Goal: Contribute content: Add original content to the website for others to see

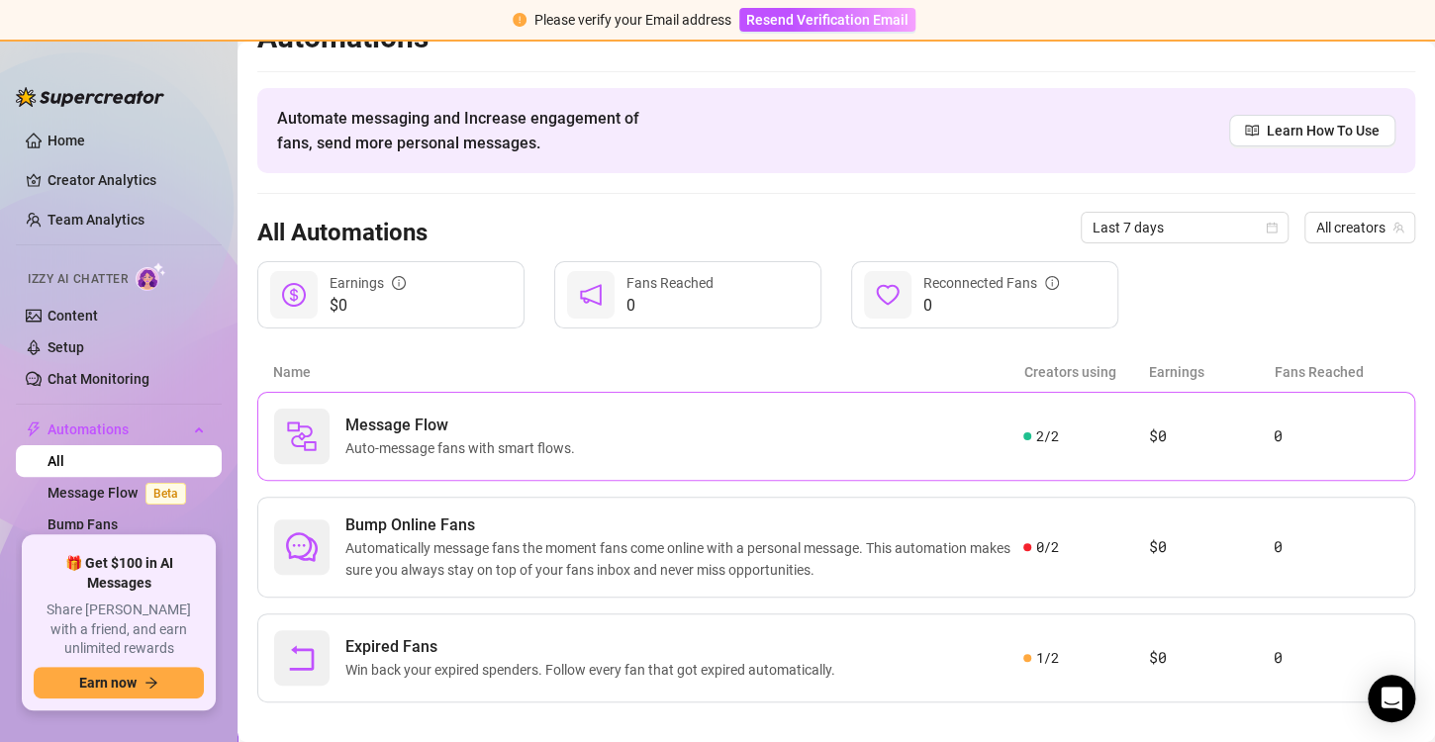
scroll to position [53, 0]
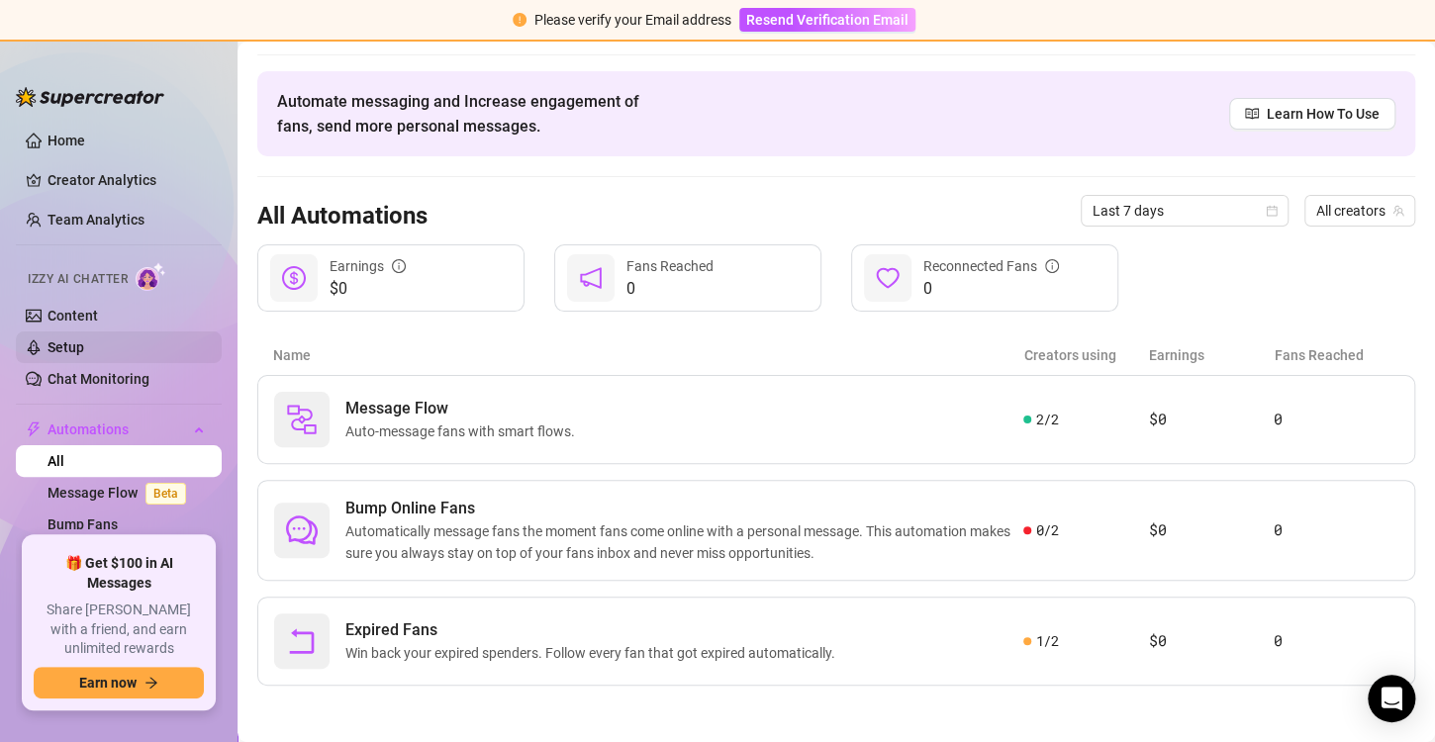
click at [84, 353] on link "Setup" at bounding box center [66, 348] width 37 height 16
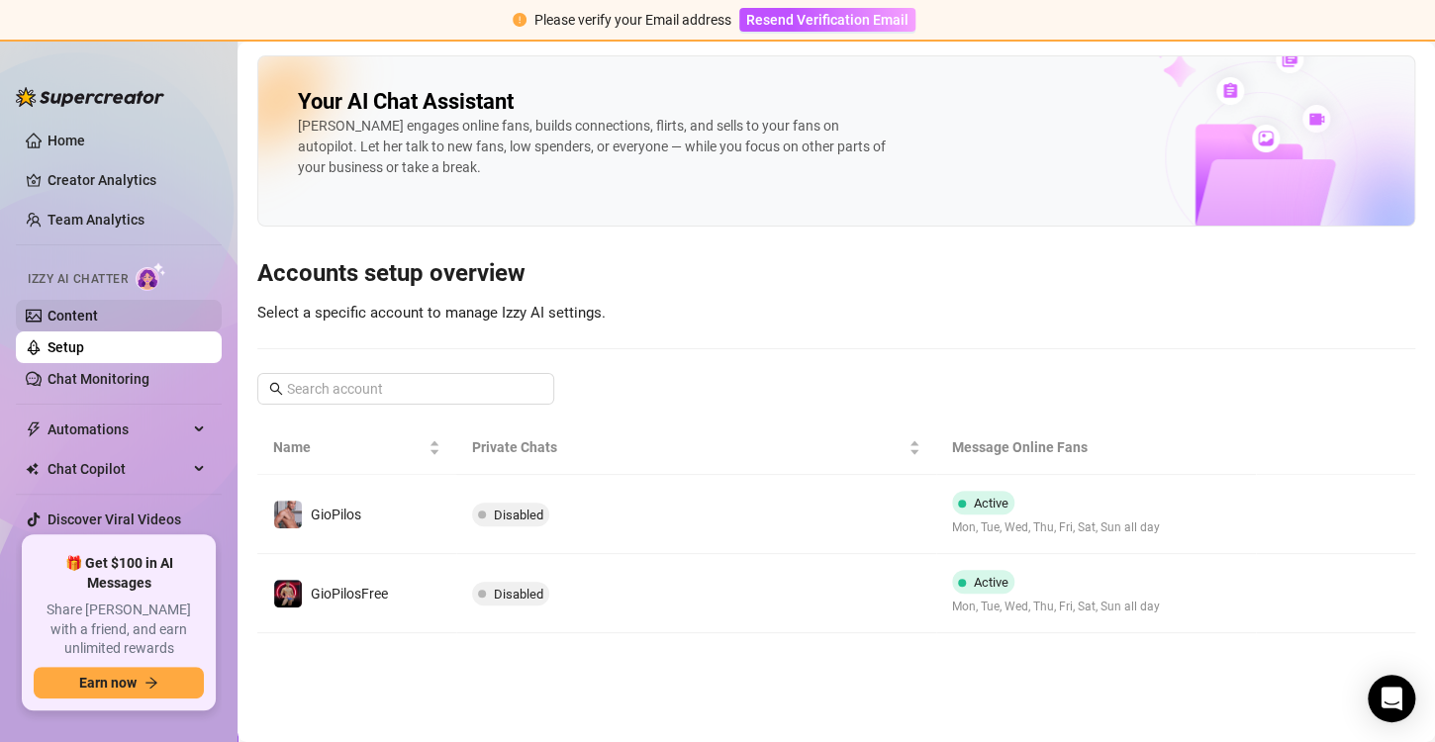
click at [98, 321] on link "Content" at bounding box center [73, 316] width 50 height 16
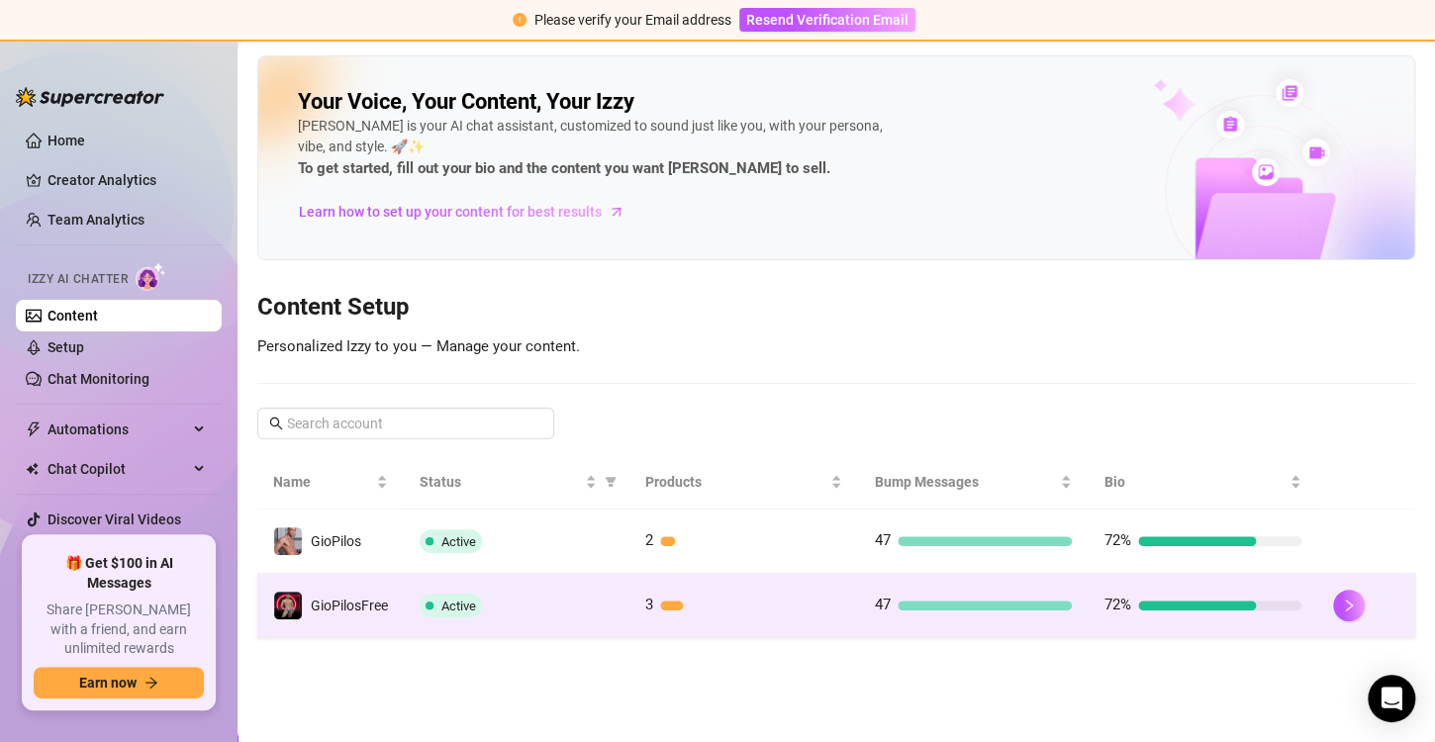
click at [690, 614] on div "3" at bounding box center [743, 606] width 198 height 24
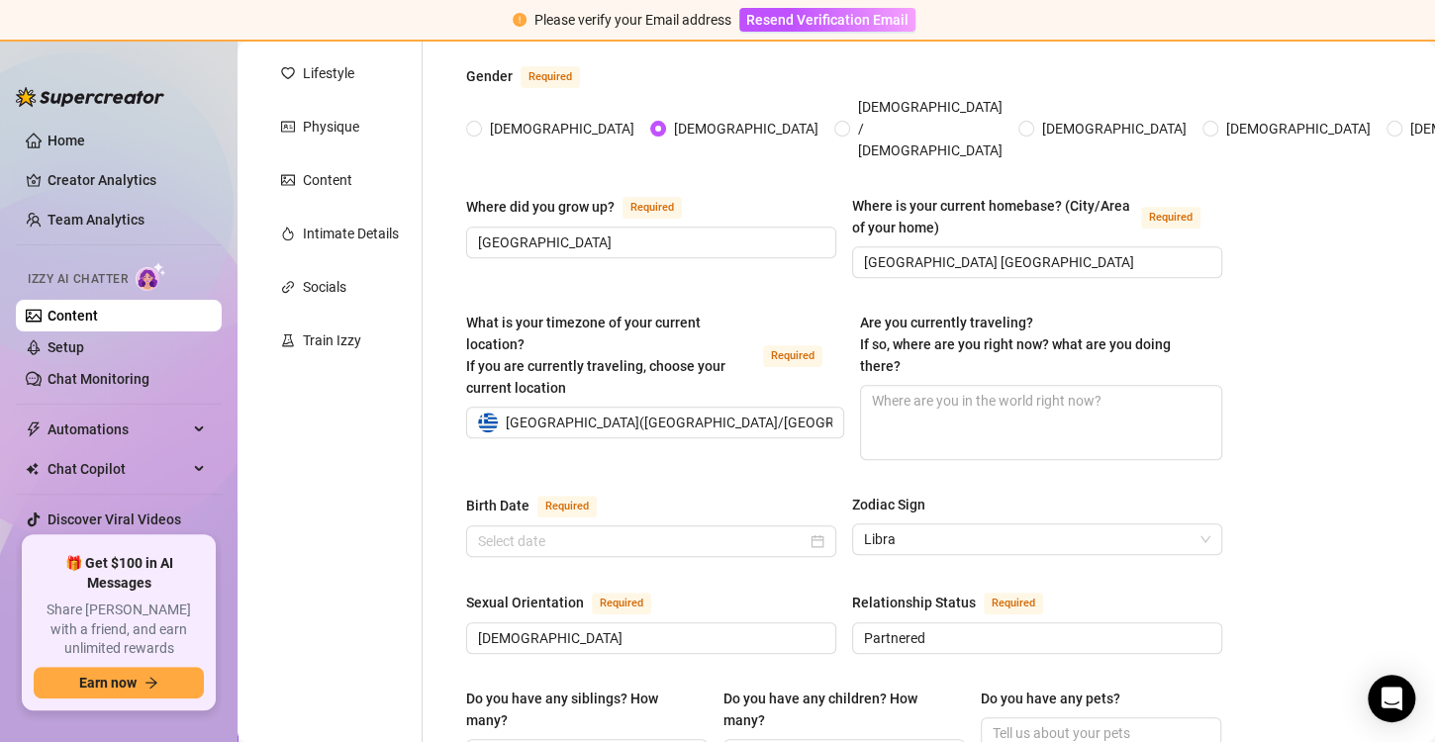
radio input "true"
type input "[DATE]"
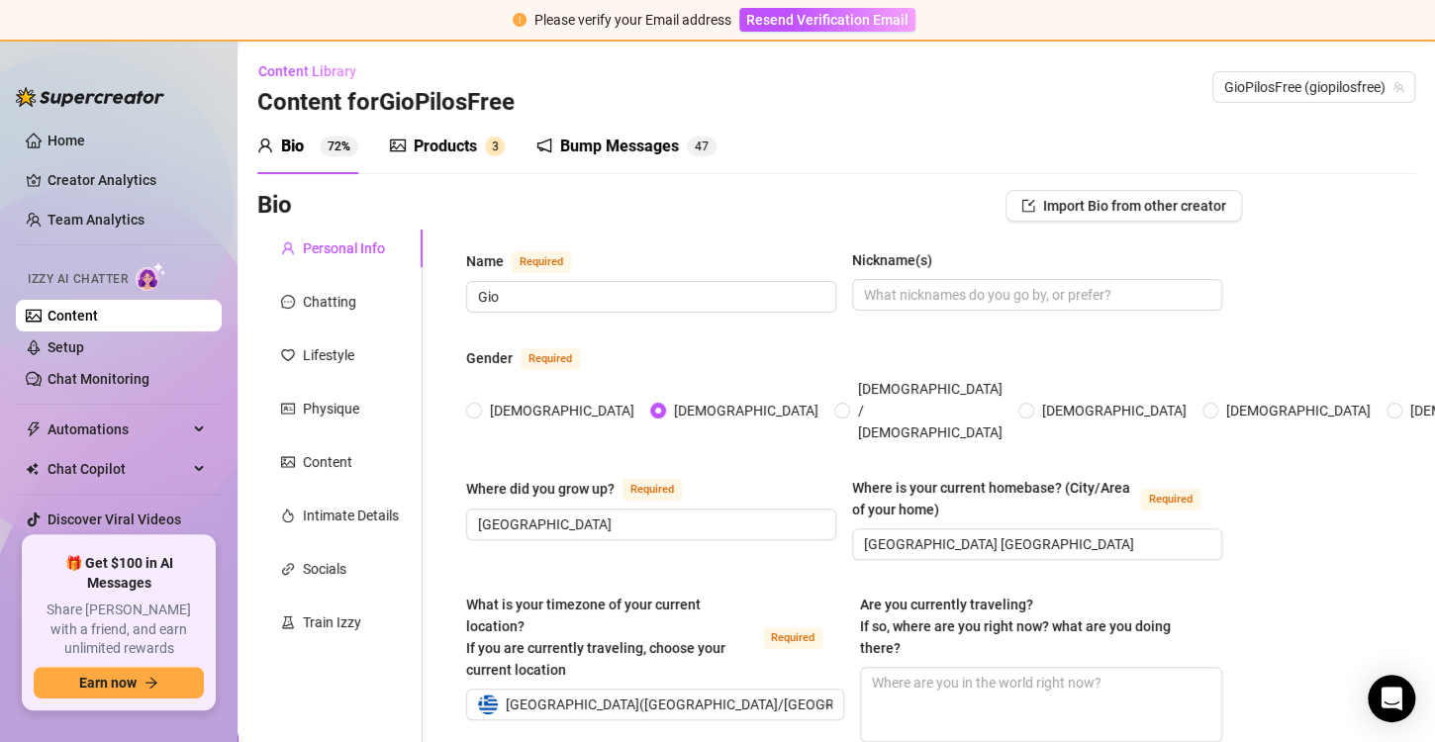
click at [442, 166] on div "Products 3" at bounding box center [447, 146] width 115 height 55
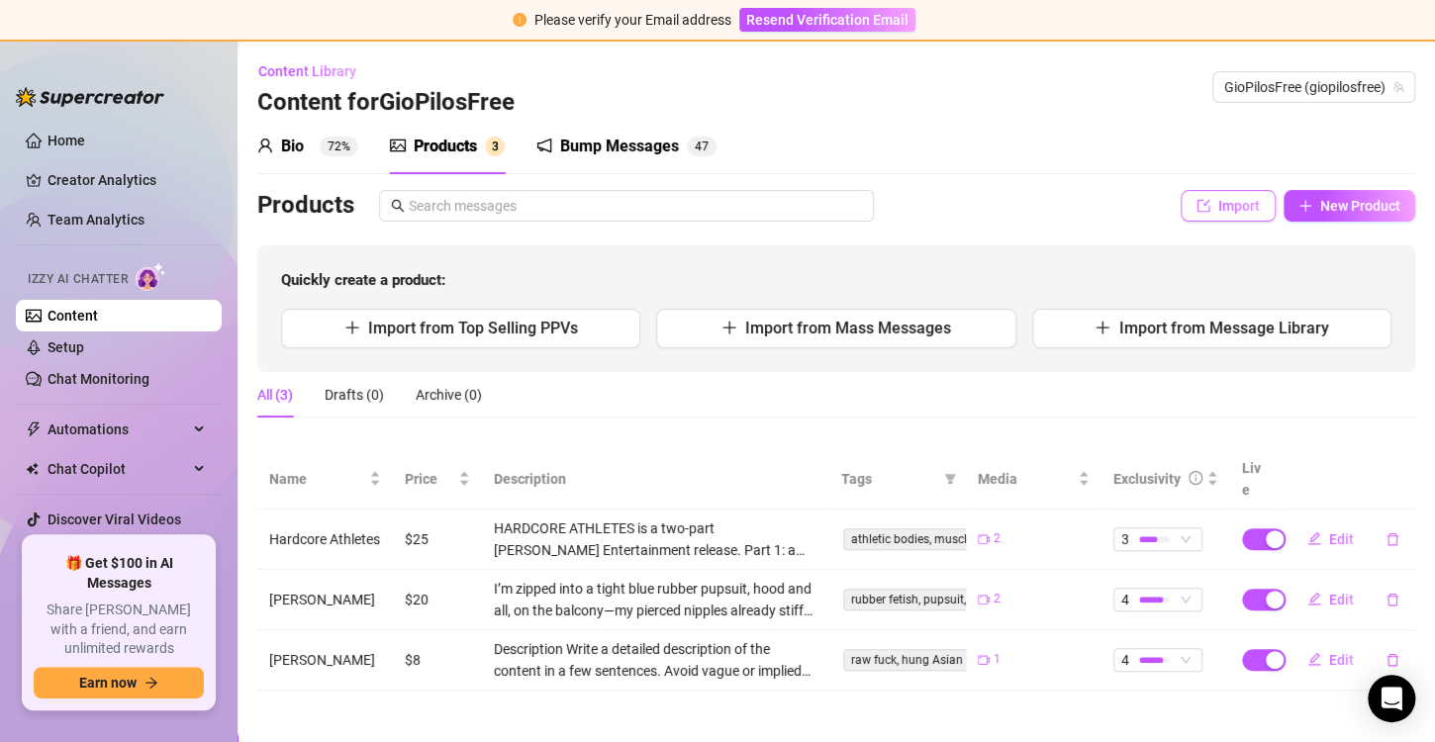
click at [1231, 213] on span "Import" at bounding box center [1239, 206] width 42 height 16
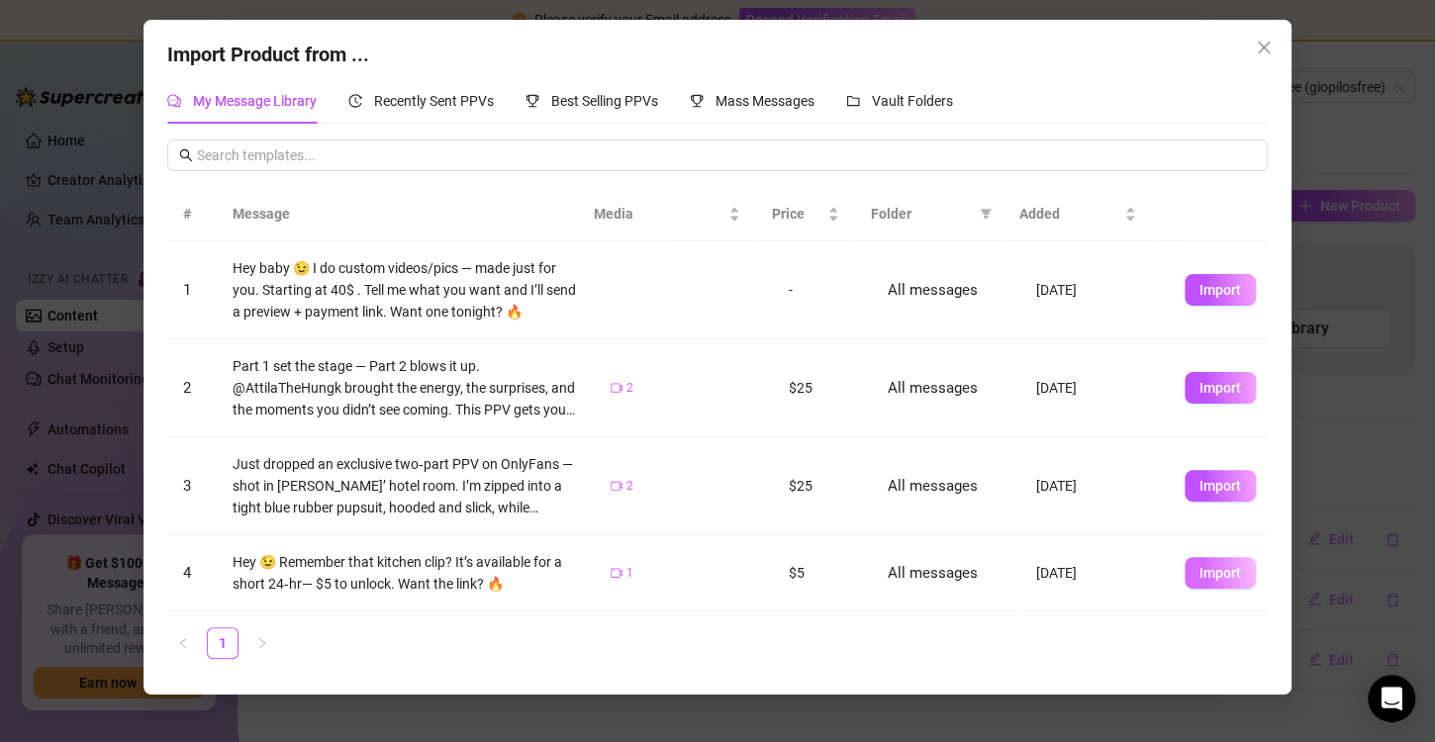
click at [1187, 557] on button "Import" at bounding box center [1220, 573] width 71 height 32
type textarea "Hey 😉 Remember that kitchen clip? It’s available for a short 24‑hr— $5 to unloc…"
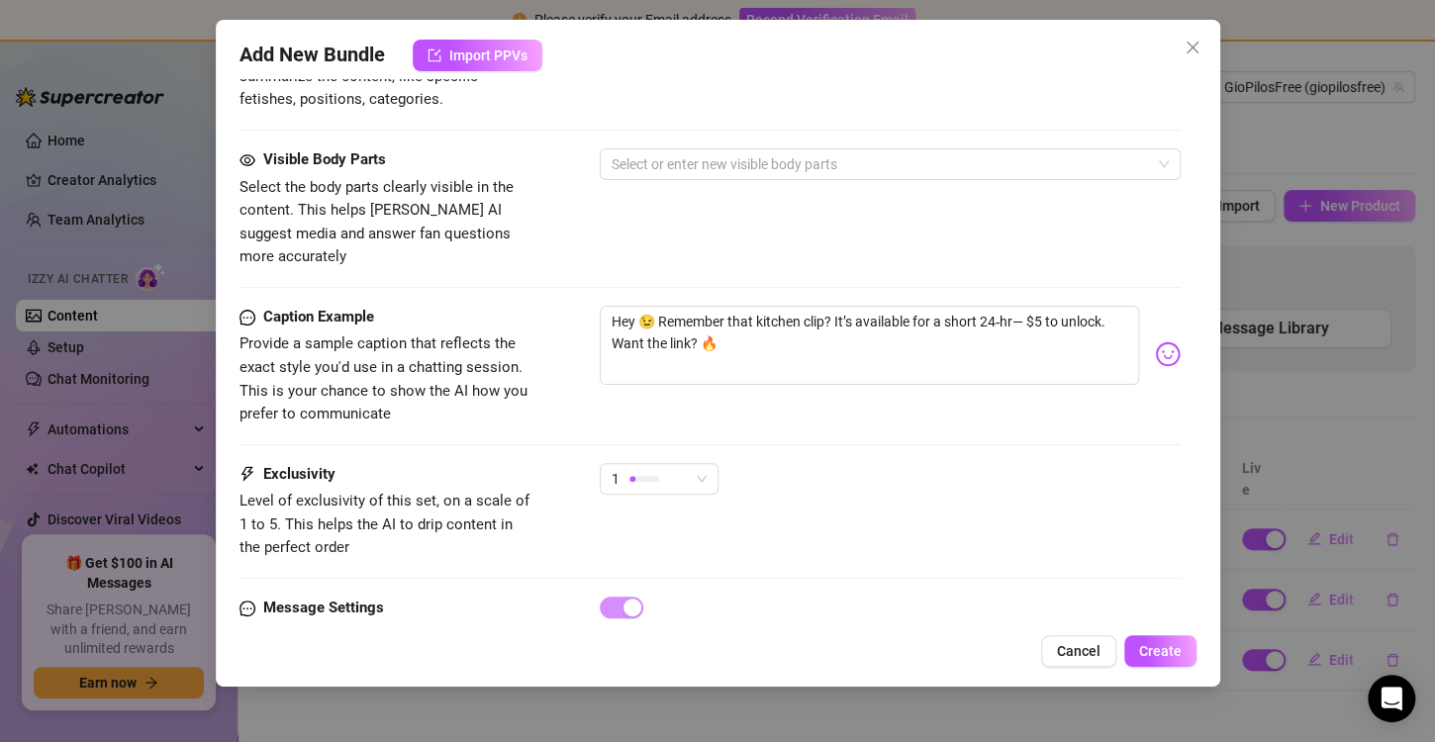
scroll to position [1142, 0]
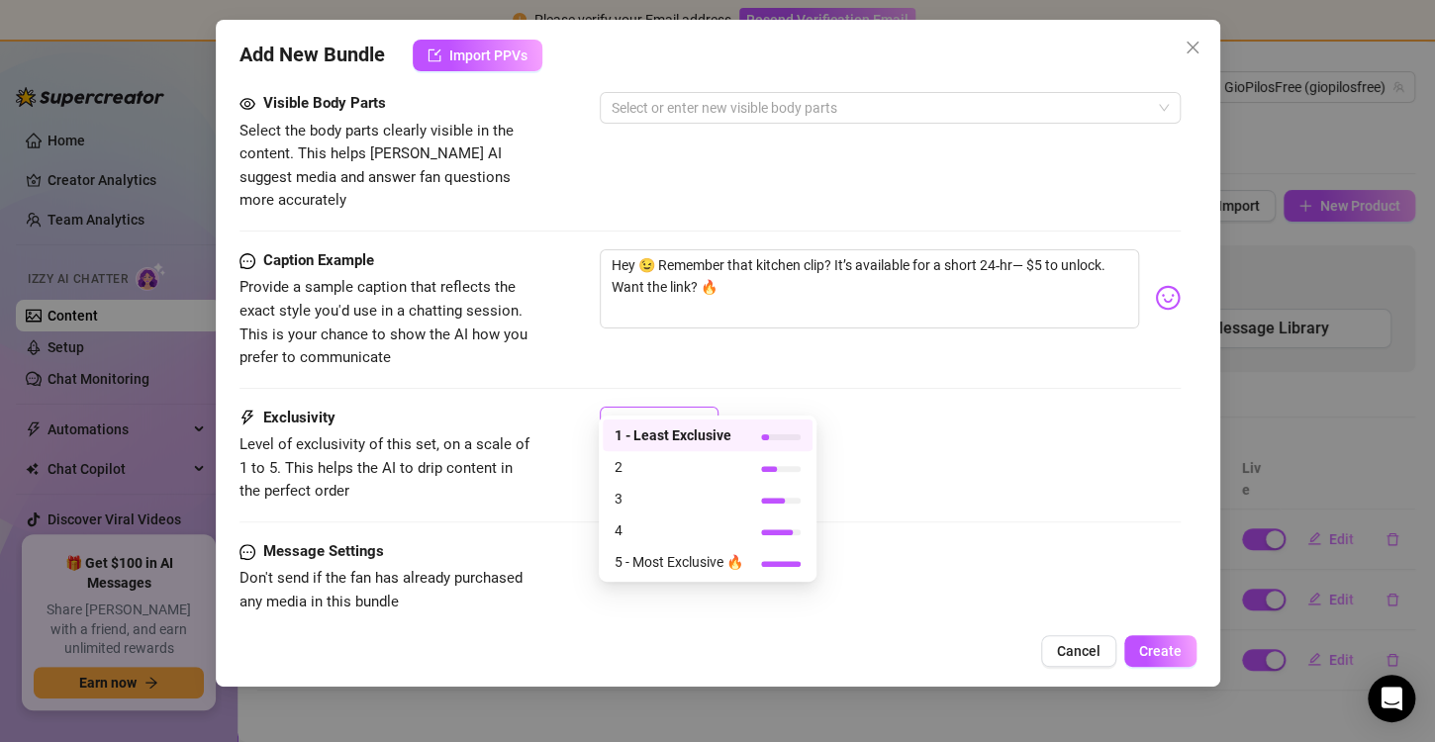
click at [684, 408] on div "1" at bounding box center [650, 423] width 77 height 30
click at [759, 511] on div "3" at bounding box center [708, 499] width 210 height 32
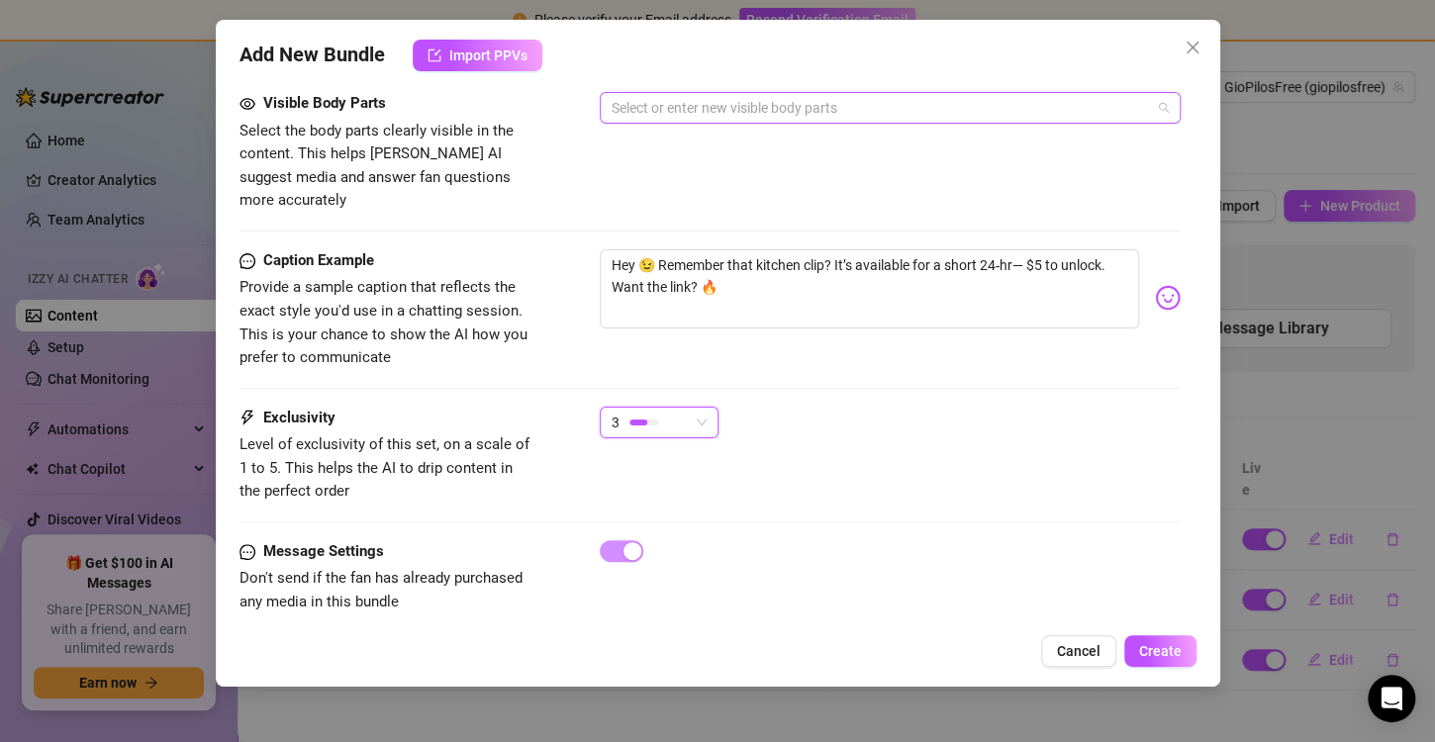
click at [751, 104] on div at bounding box center [880, 108] width 552 height 28
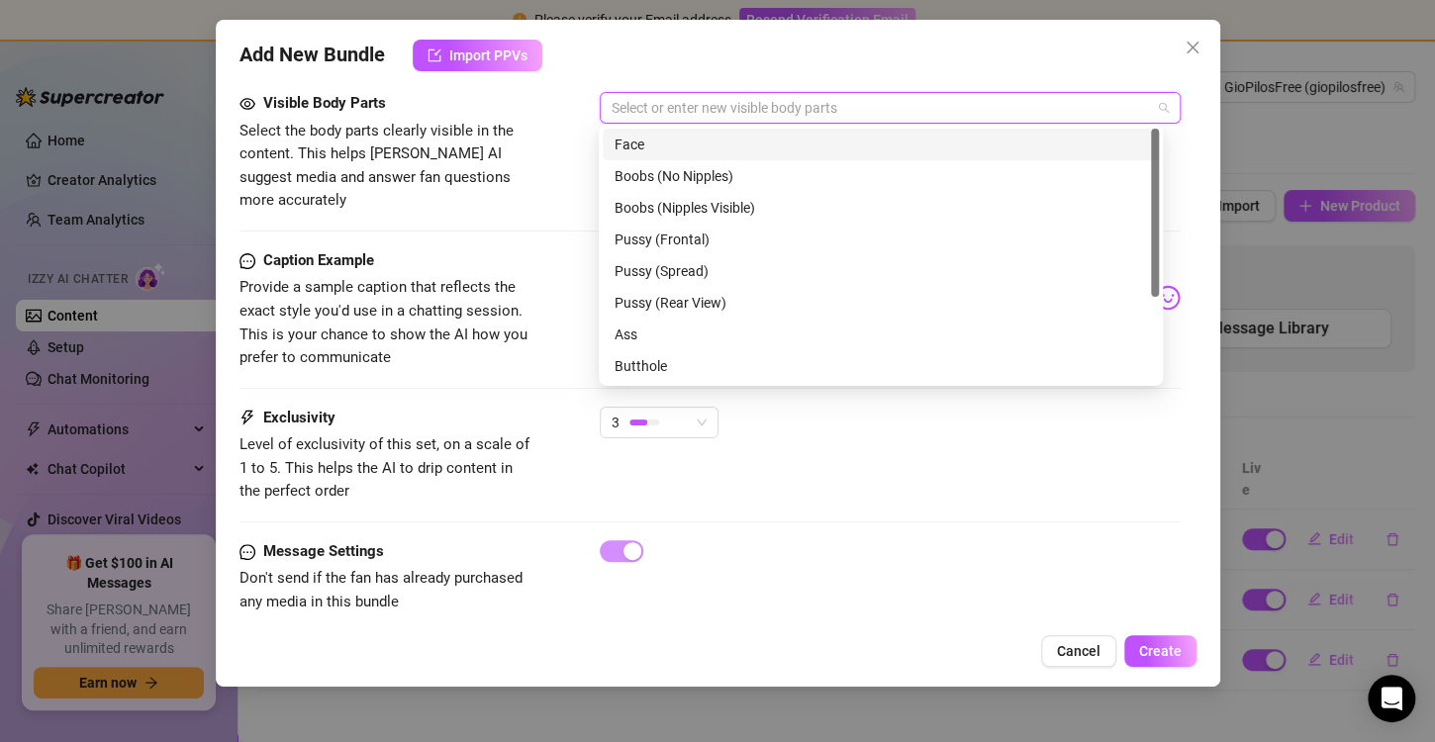
click at [750, 101] on div at bounding box center [880, 108] width 552 height 28
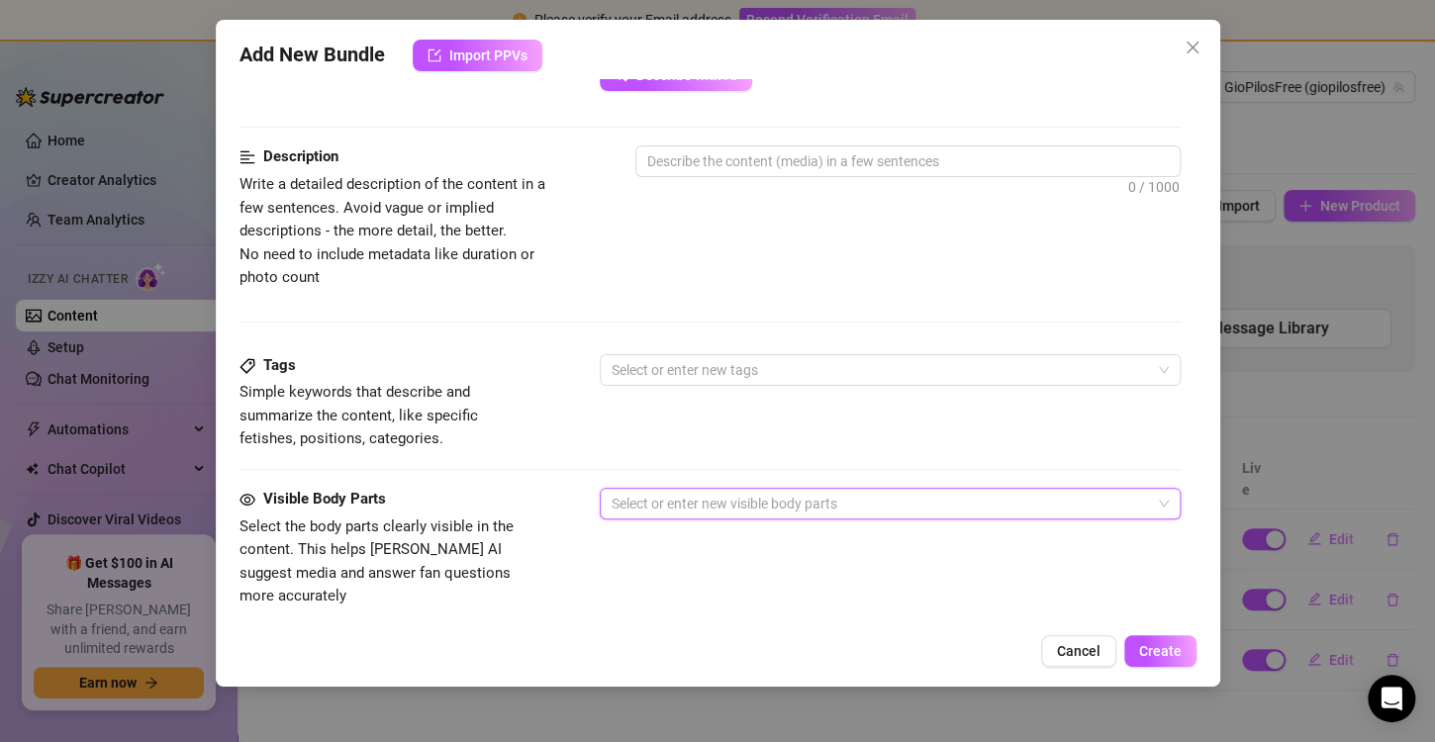
scroll to position [251, 0]
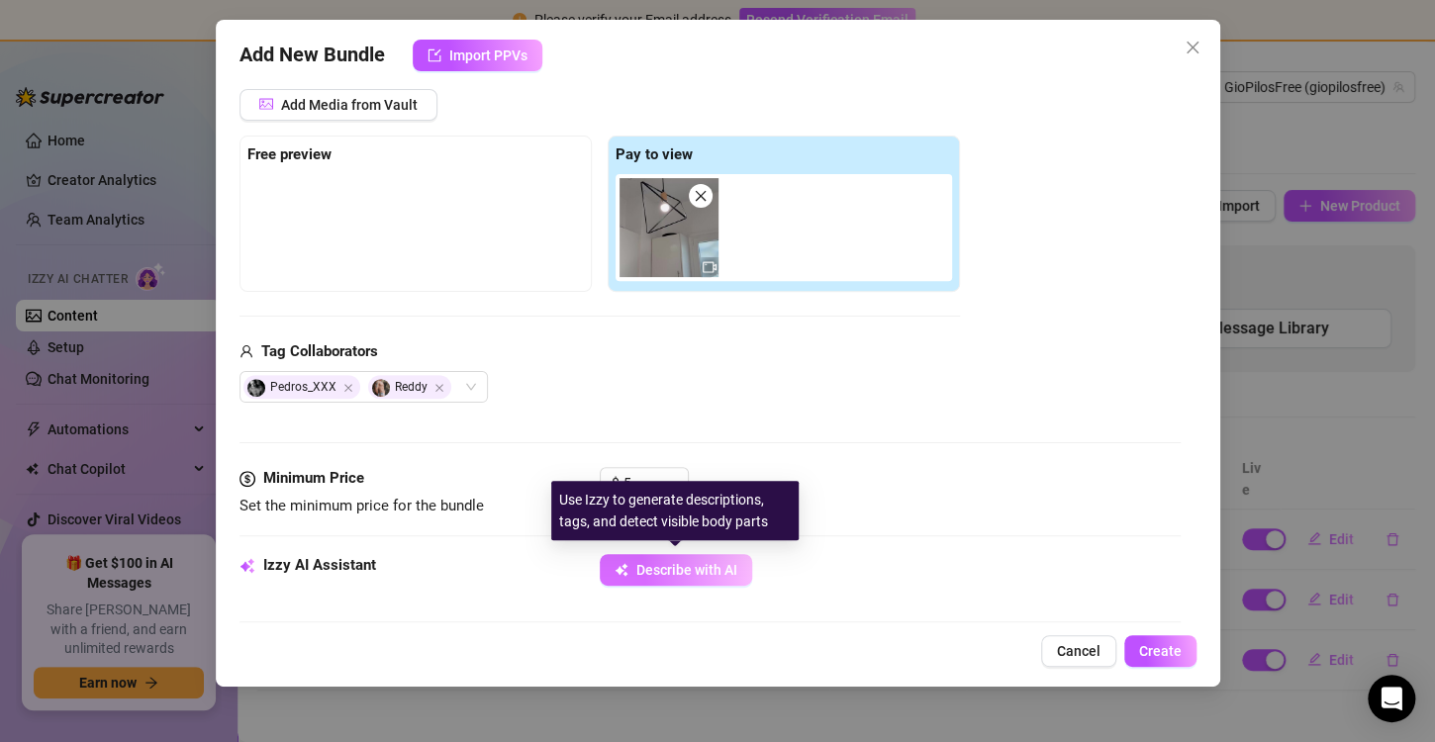
click at [680, 580] on button "Describe with AI" at bounding box center [676, 570] width 152 height 32
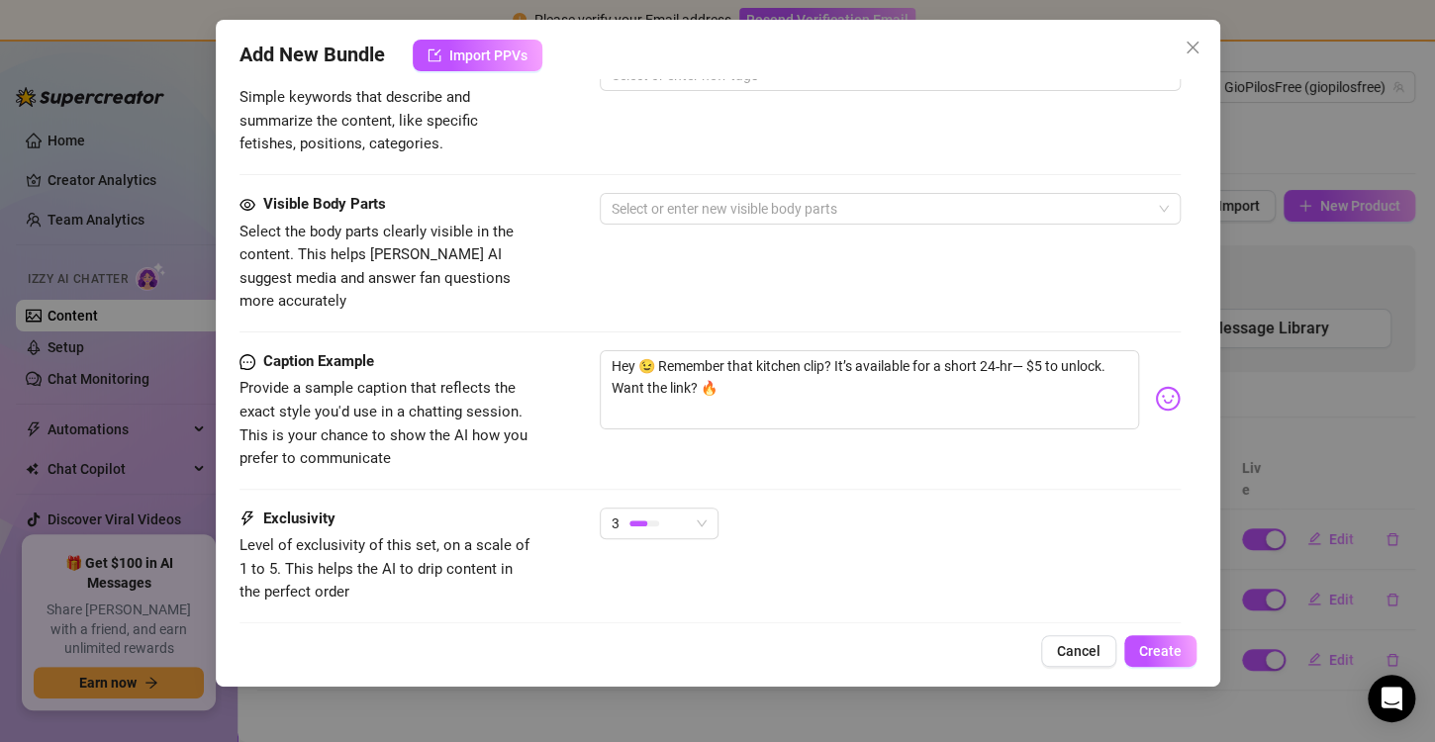
scroll to position [1142, 0]
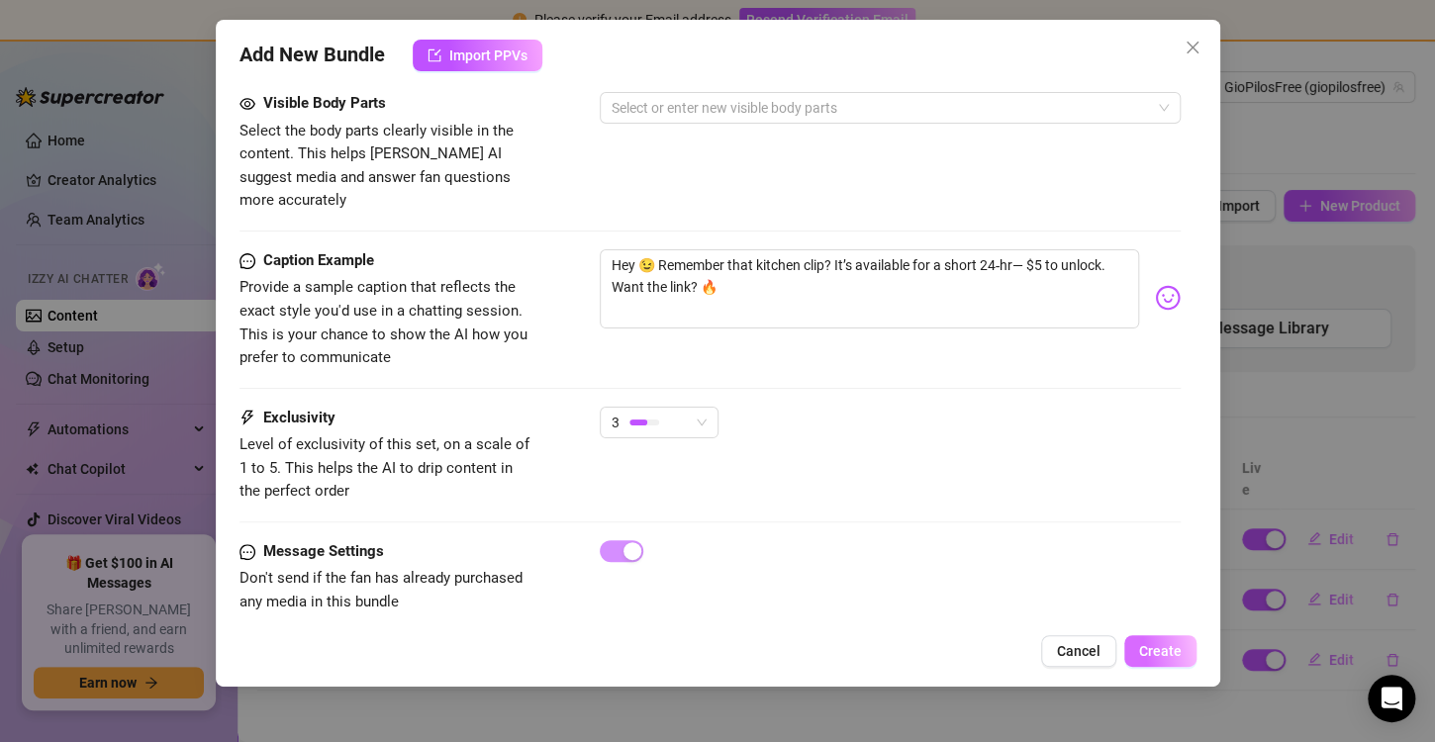
click at [1152, 643] on span "Create" at bounding box center [1160, 651] width 43 height 16
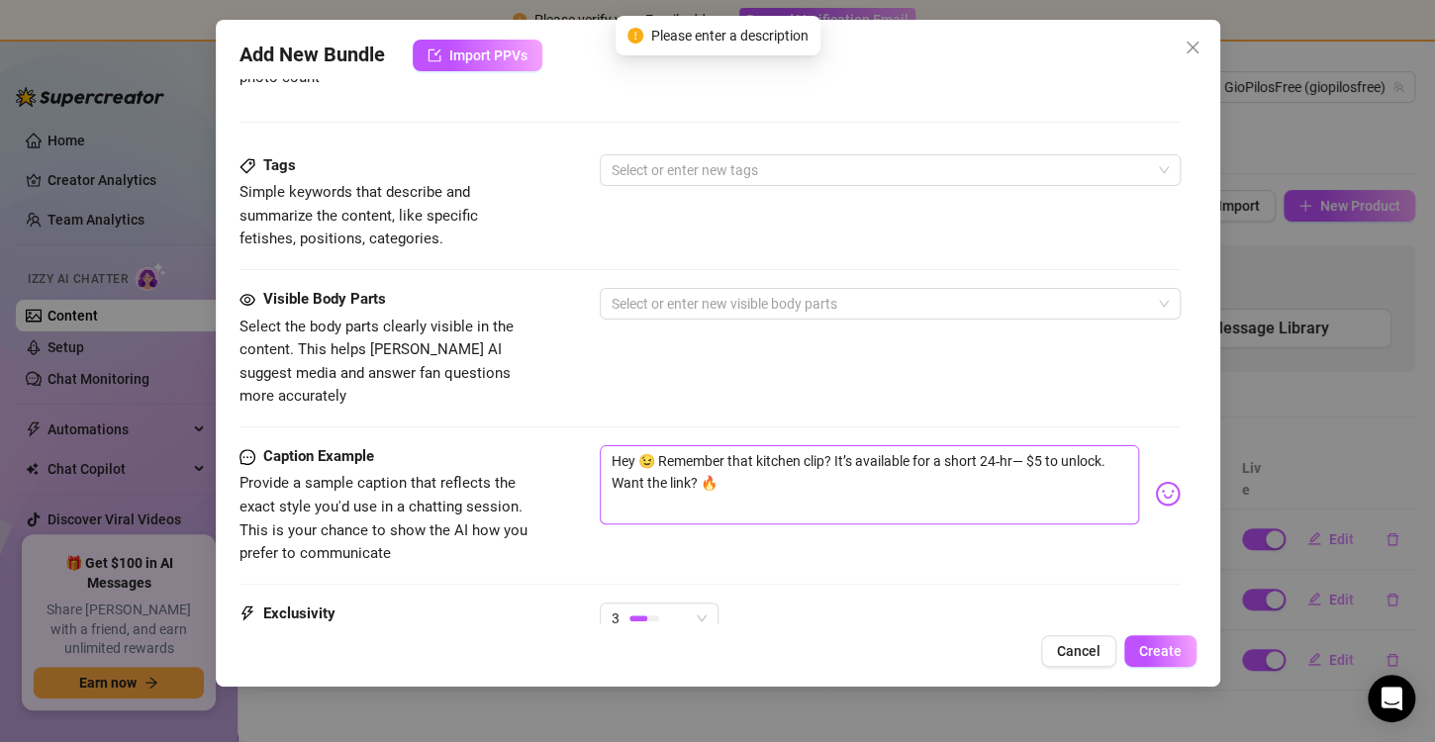
scroll to position [845, 0]
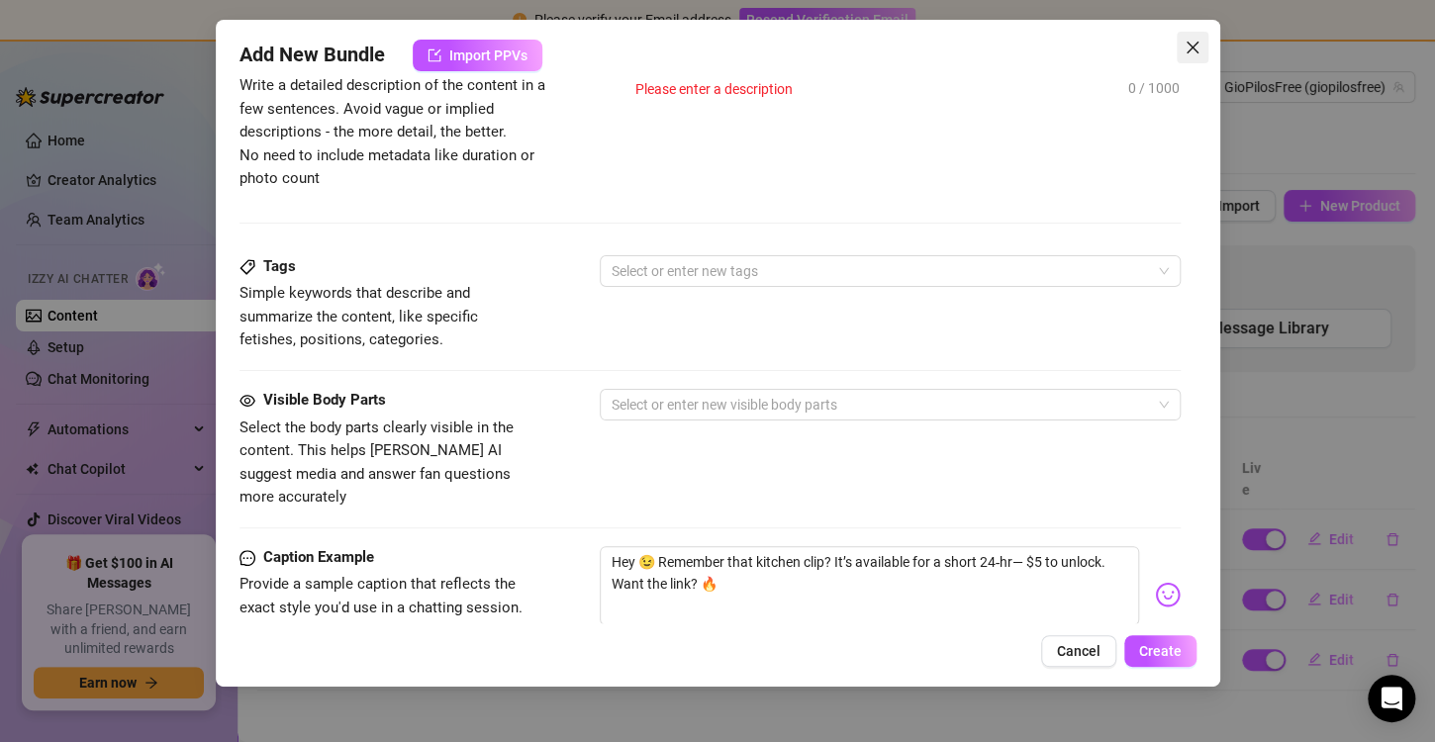
click at [1185, 58] on button "Close" at bounding box center [1193, 48] width 32 height 32
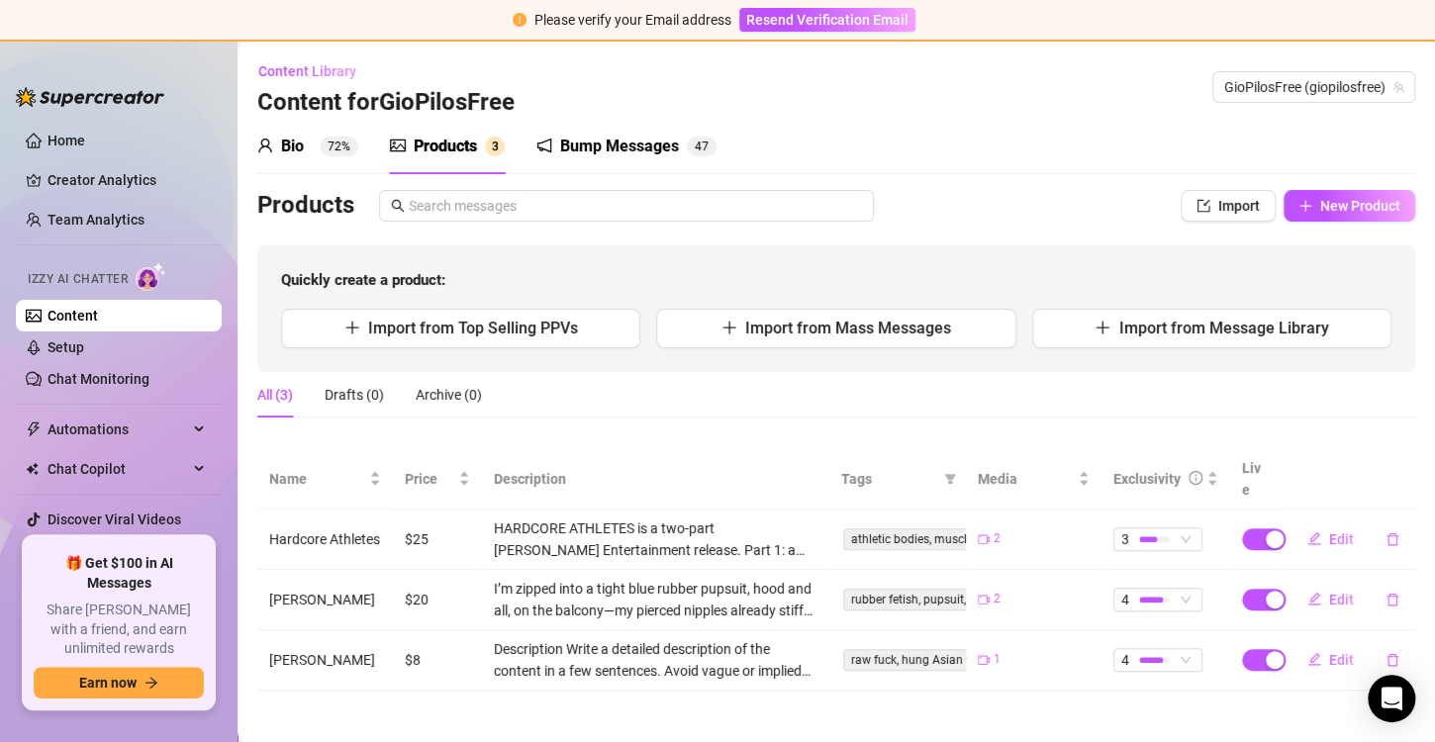
click at [1282, 115] on div "Content Library Content for GioPilosFree GioPilosFree (giopilosfree)" at bounding box center [836, 86] width 1158 height 63
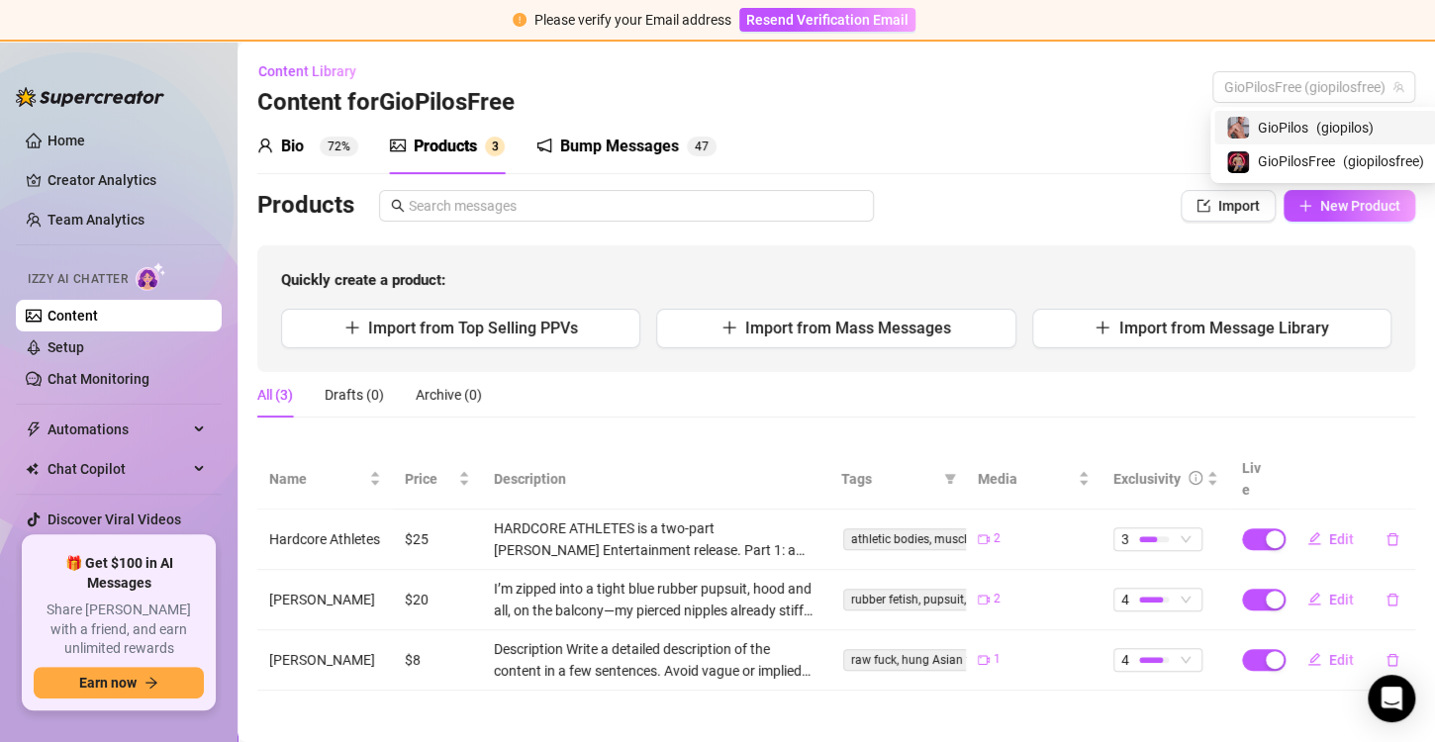
drag, startPoint x: 1303, startPoint y: 93, endPoint x: 1290, endPoint y: 138, distance: 46.4
click at [1303, 94] on span "GioPilosFree (giopilosfree)" at bounding box center [1313, 87] width 179 height 30
click at [1289, 139] on span "GioPilos" at bounding box center [1275, 128] width 50 height 22
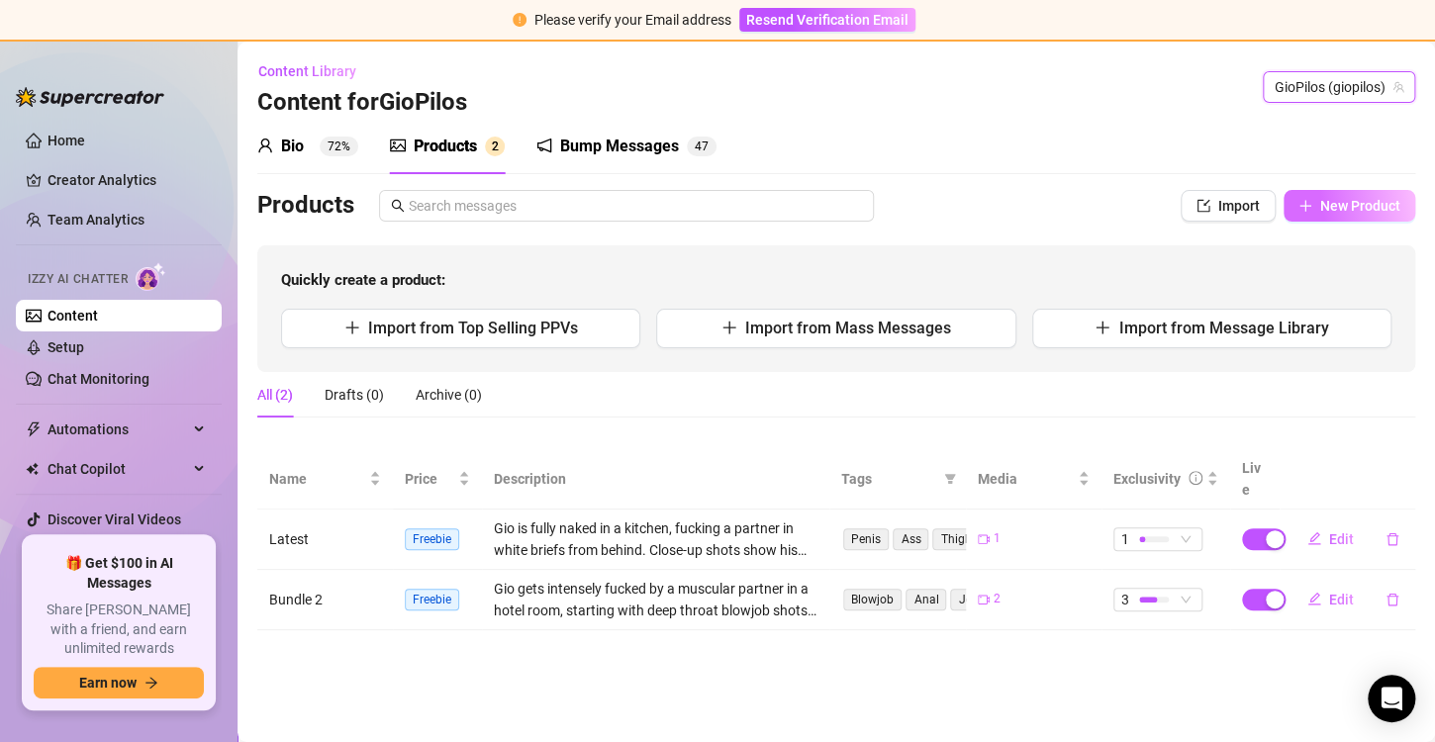
click at [1397, 190] on button "New Product" at bounding box center [1350, 206] width 132 height 32
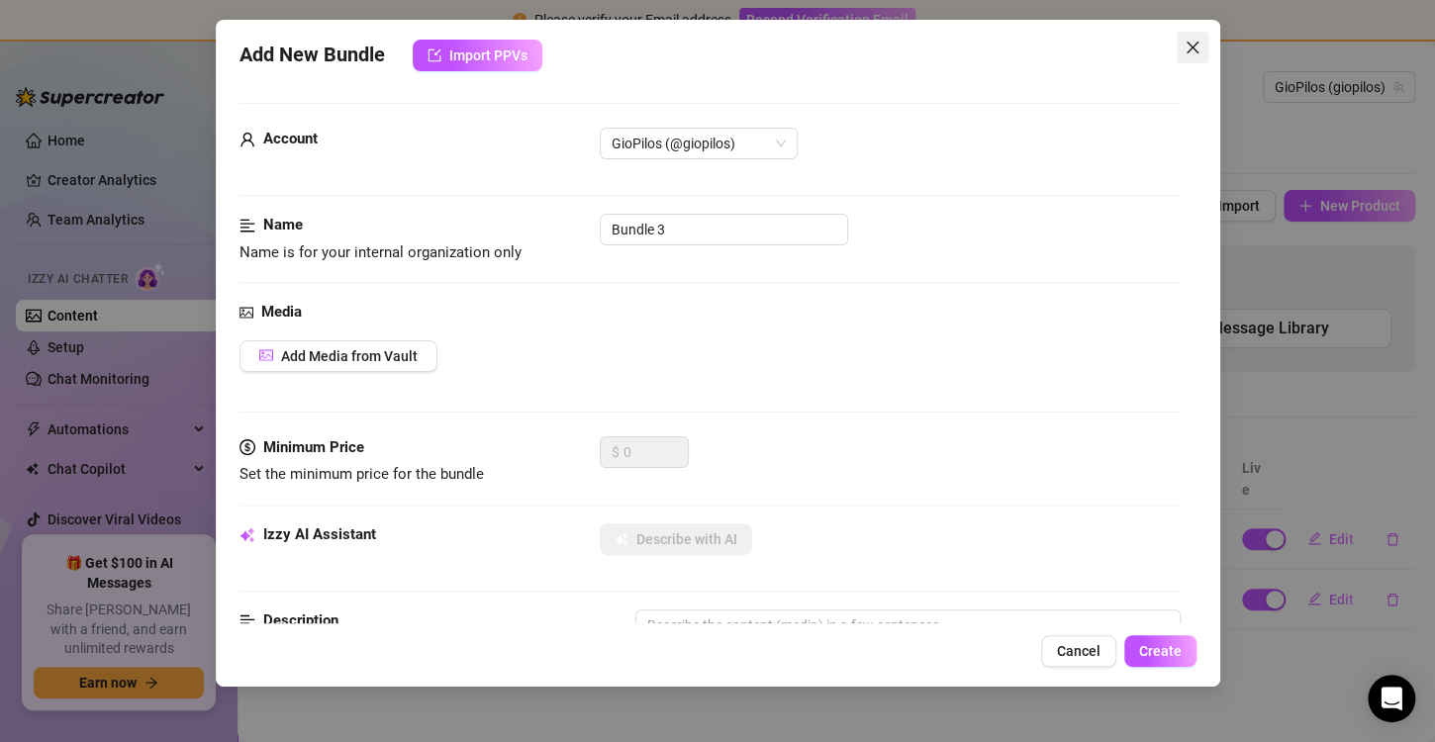
click at [1189, 46] on icon "close" at bounding box center [1193, 48] width 16 height 16
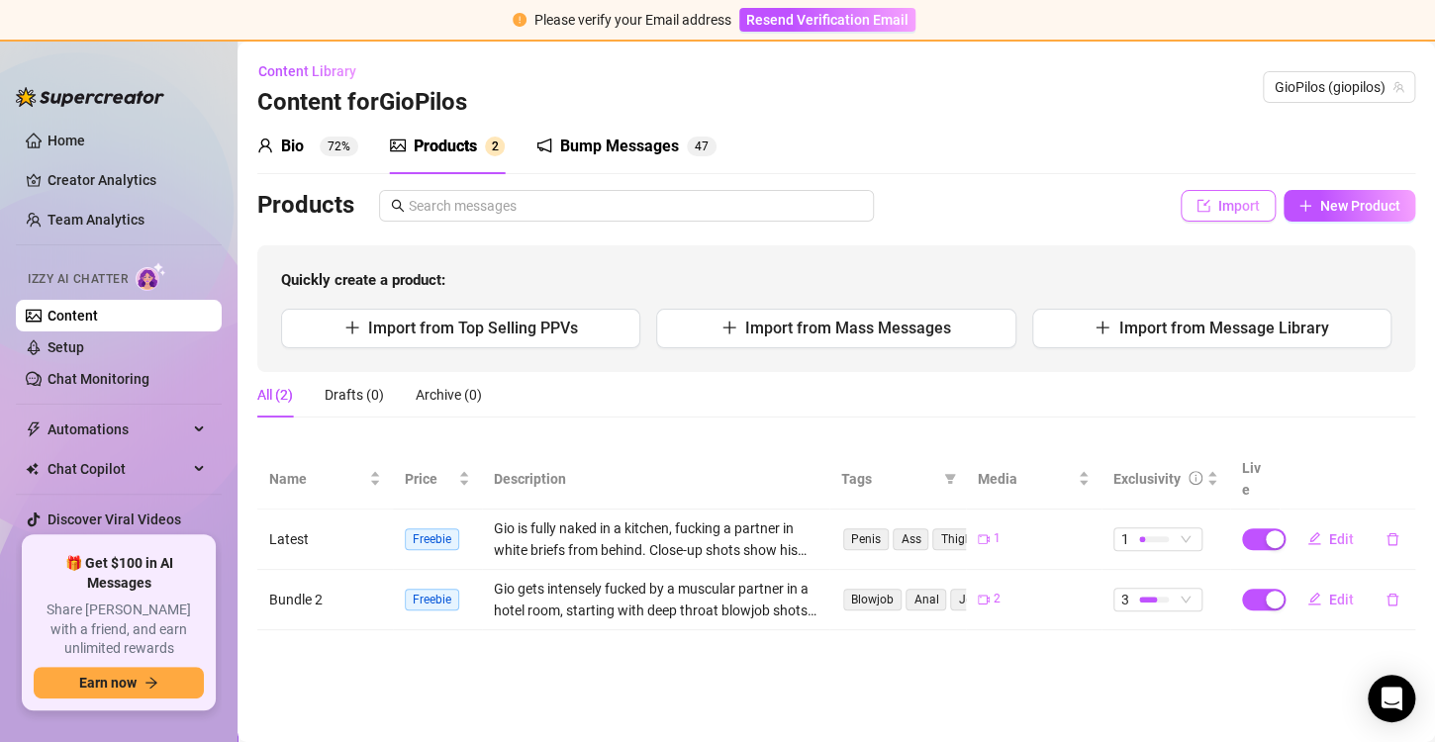
click at [1224, 218] on button "Import" at bounding box center [1228, 206] width 95 height 32
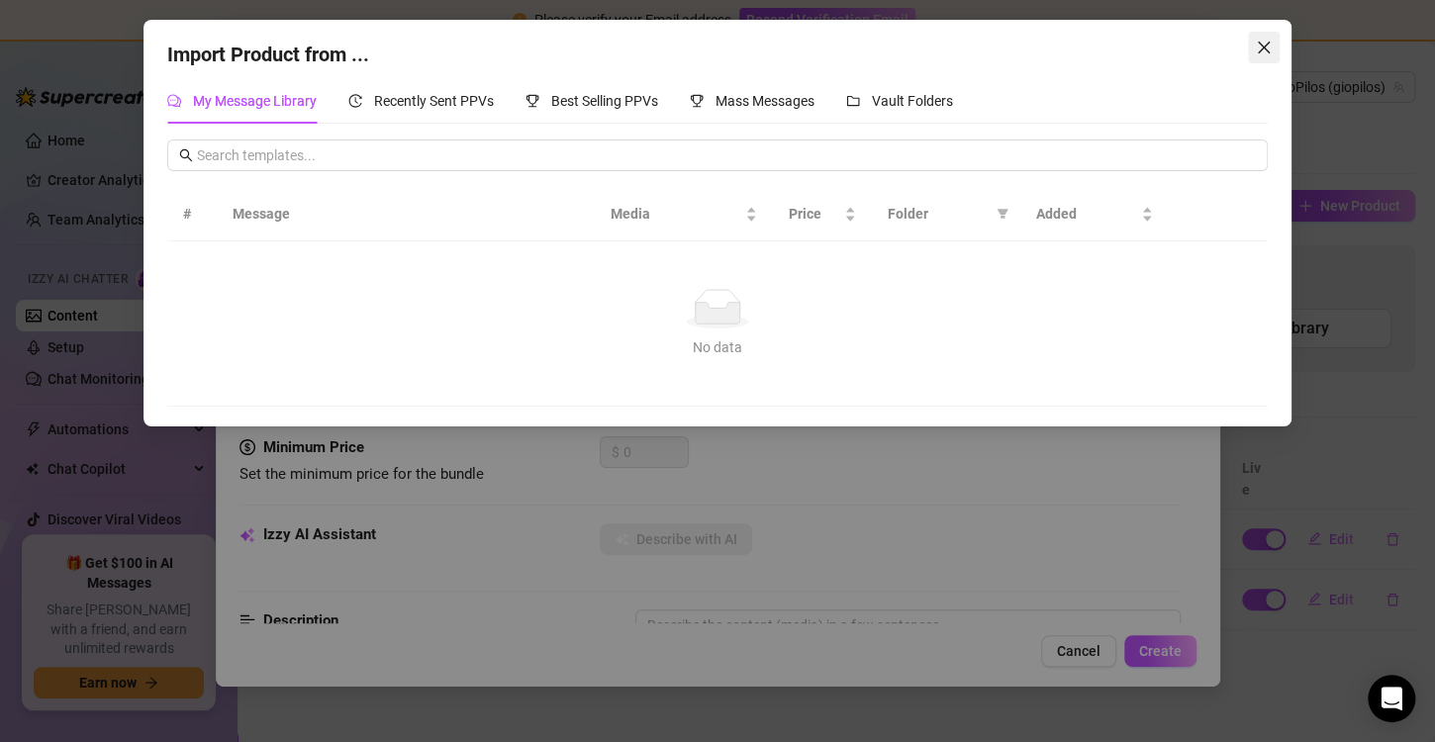
click at [1254, 48] on span "Close" at bounding box center [1264, 48] width 32 height 16
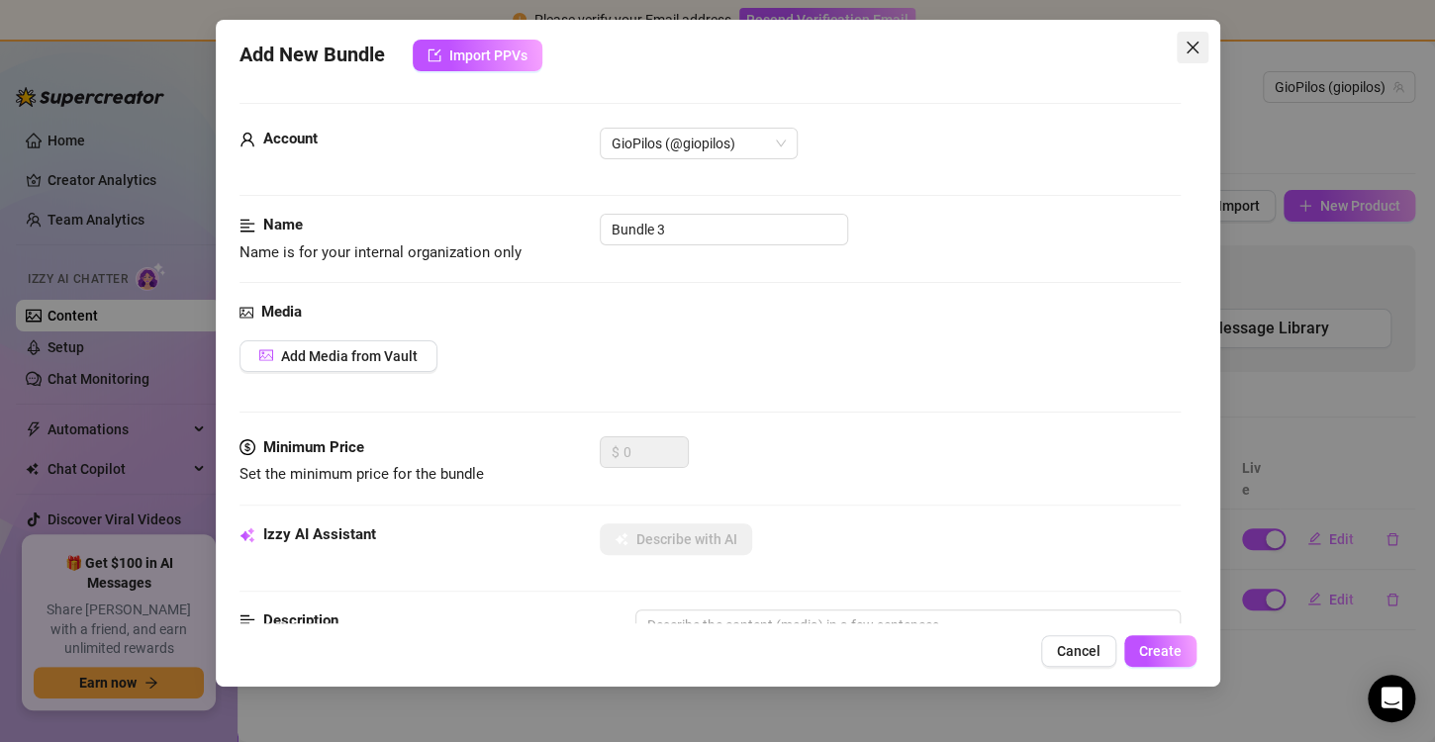
click at [1192, 40] on icon "close" at bounding box center [1193, 48] width 16 height 16
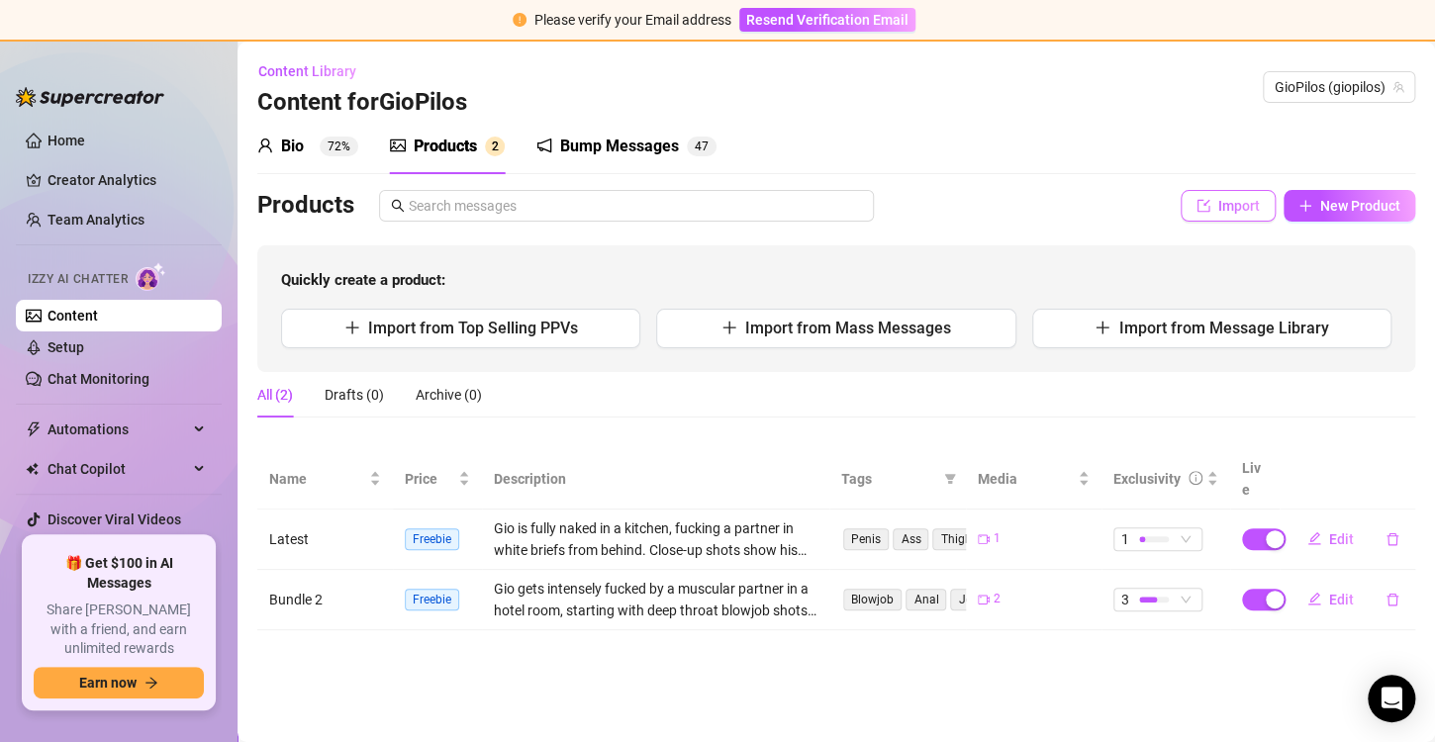
click at [1224, 212] on span "Import" at bounding box center [1239, 206] width 42 height 16
type textarea "Type your message here..."
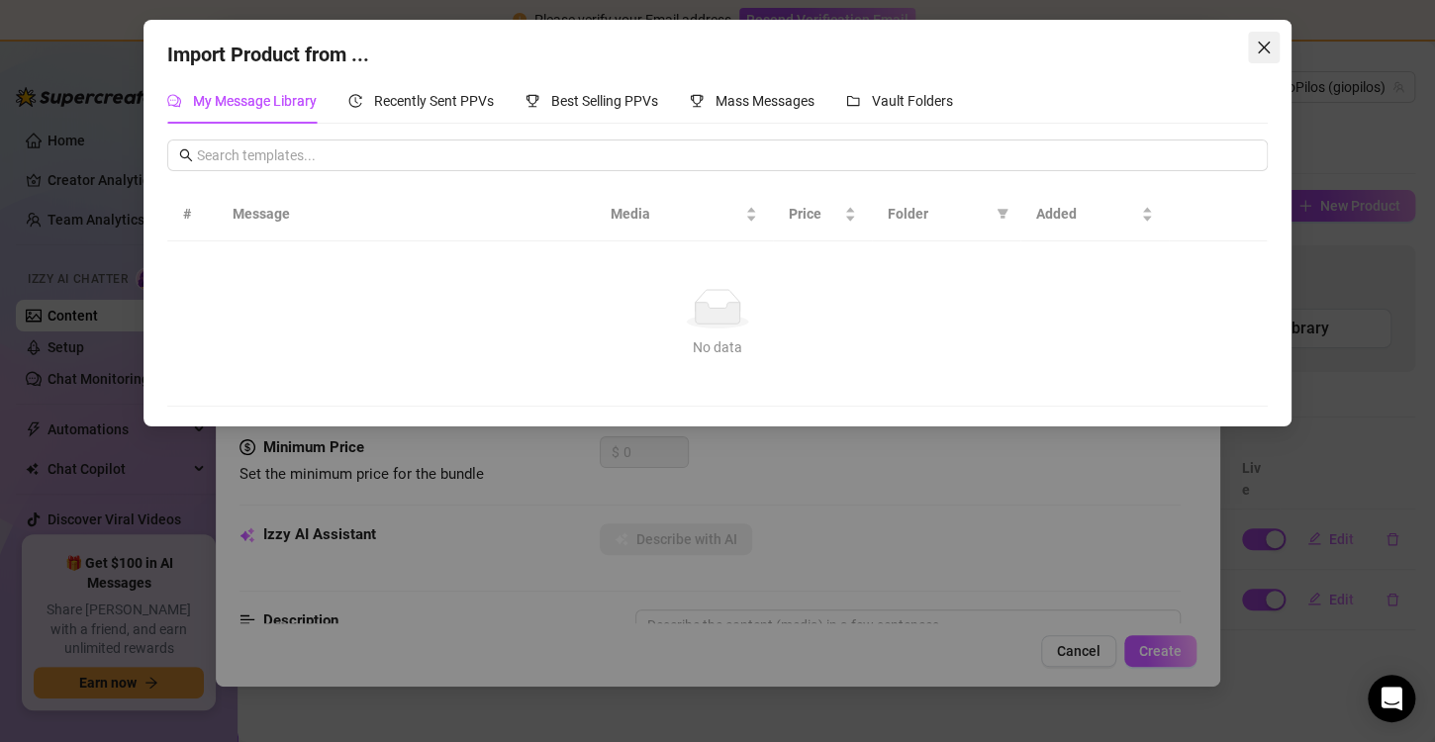
click at [1259, 48] on icon "close" at bounding box center [1264, 48] width 16 height 16
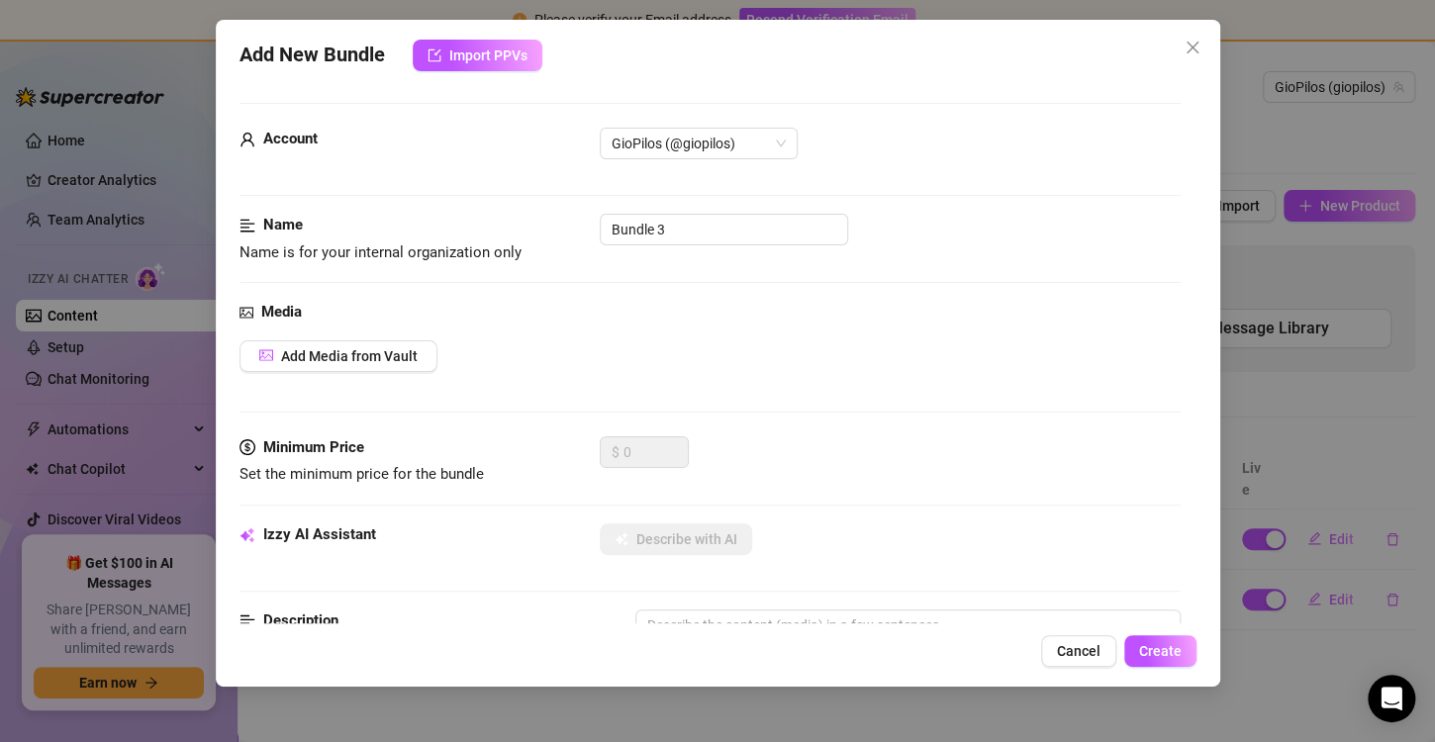
click at [1160, 46] on div "Add New Bundle Import PPVs" at bounding box center [718, 56] width 957 height 32
click at [1179, 45] on span "Close" at bounding box center [1193, 48] width 32 height 16
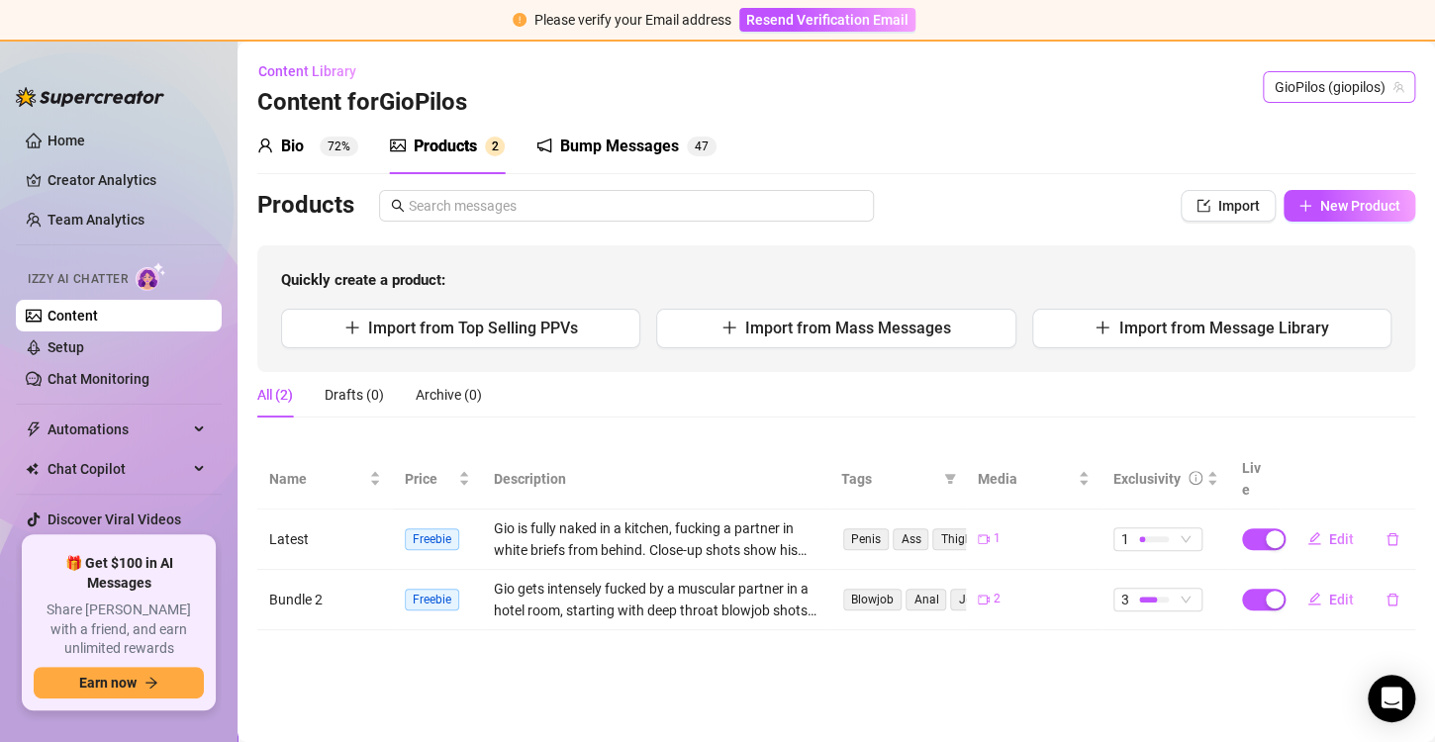
click at [1350, 79] on span "GioPilos (giopilos)" at bounding box center [1339, 87] width 129 height 30
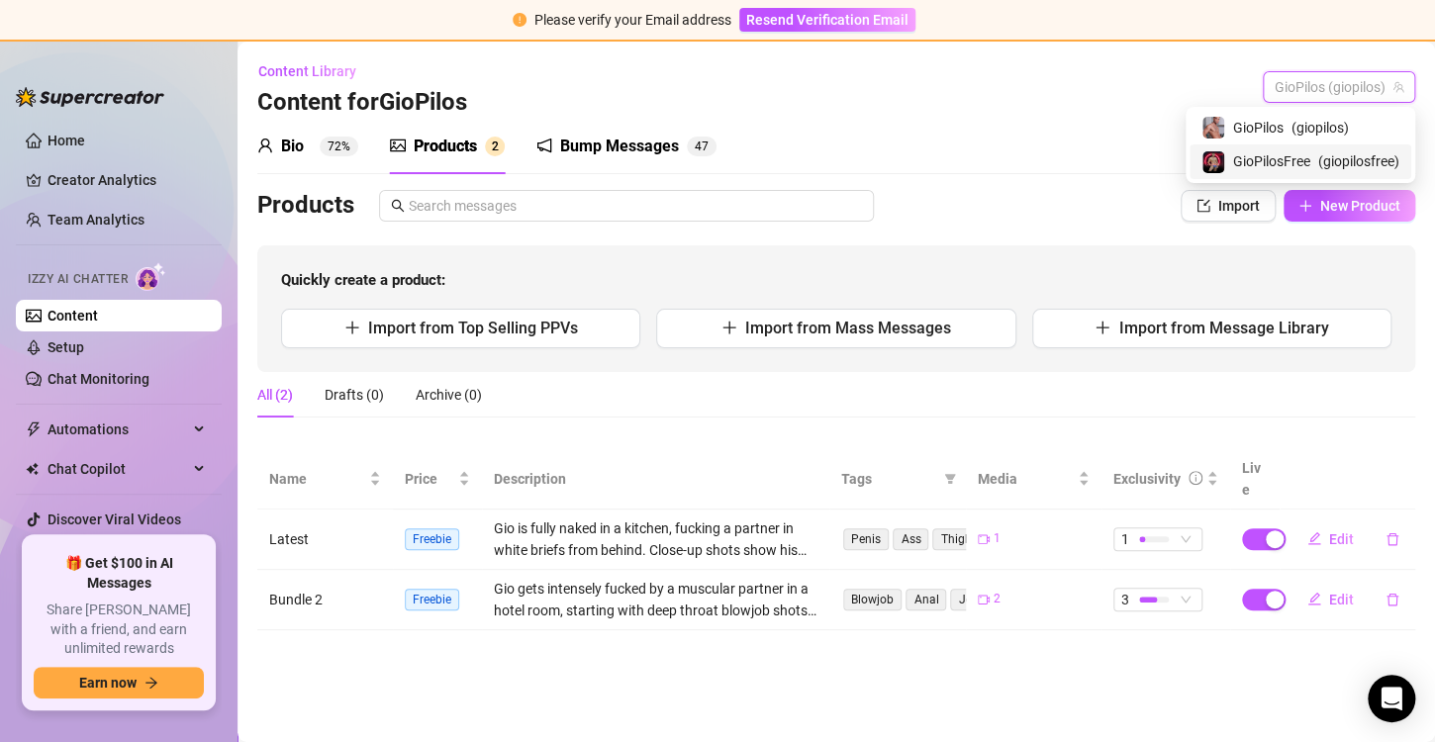
click at [1325, 158] on span "( giopilosfree )" at bounding box center [1358, 161] width 81 height 22
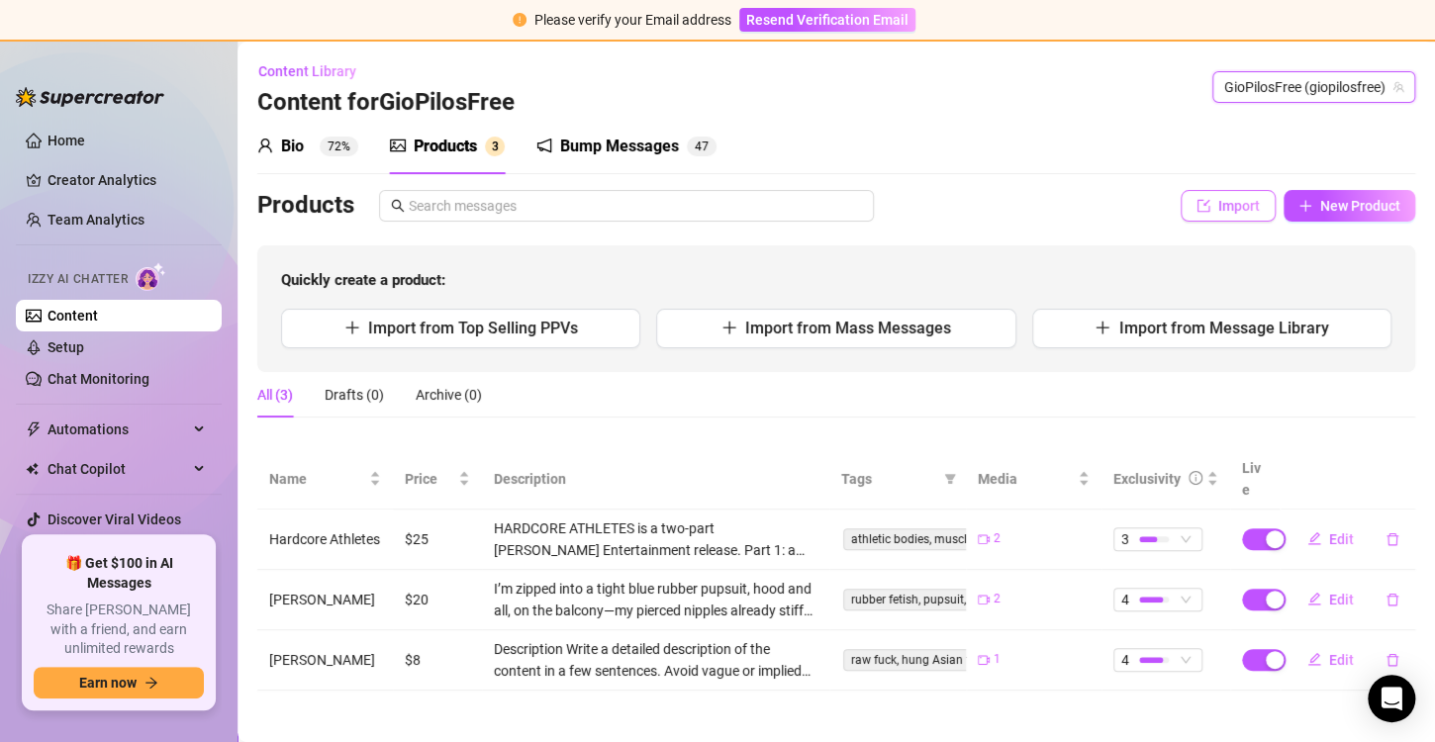
click at [1217, 204] on button "Import" at bounding box center [1228, 206] width 95 height 32
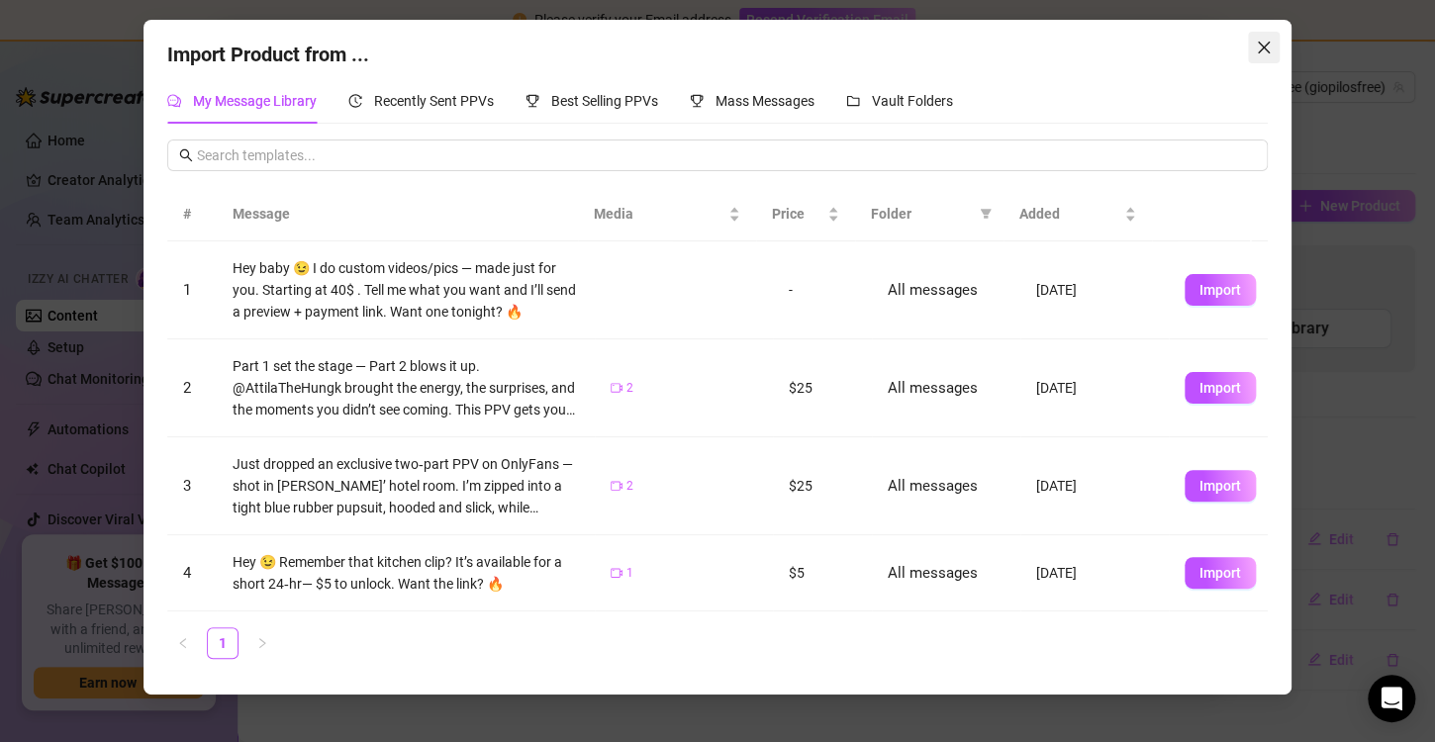
click at [1260, 45] on icon "close" at bounding box center [1264, 48] width 12 height 12
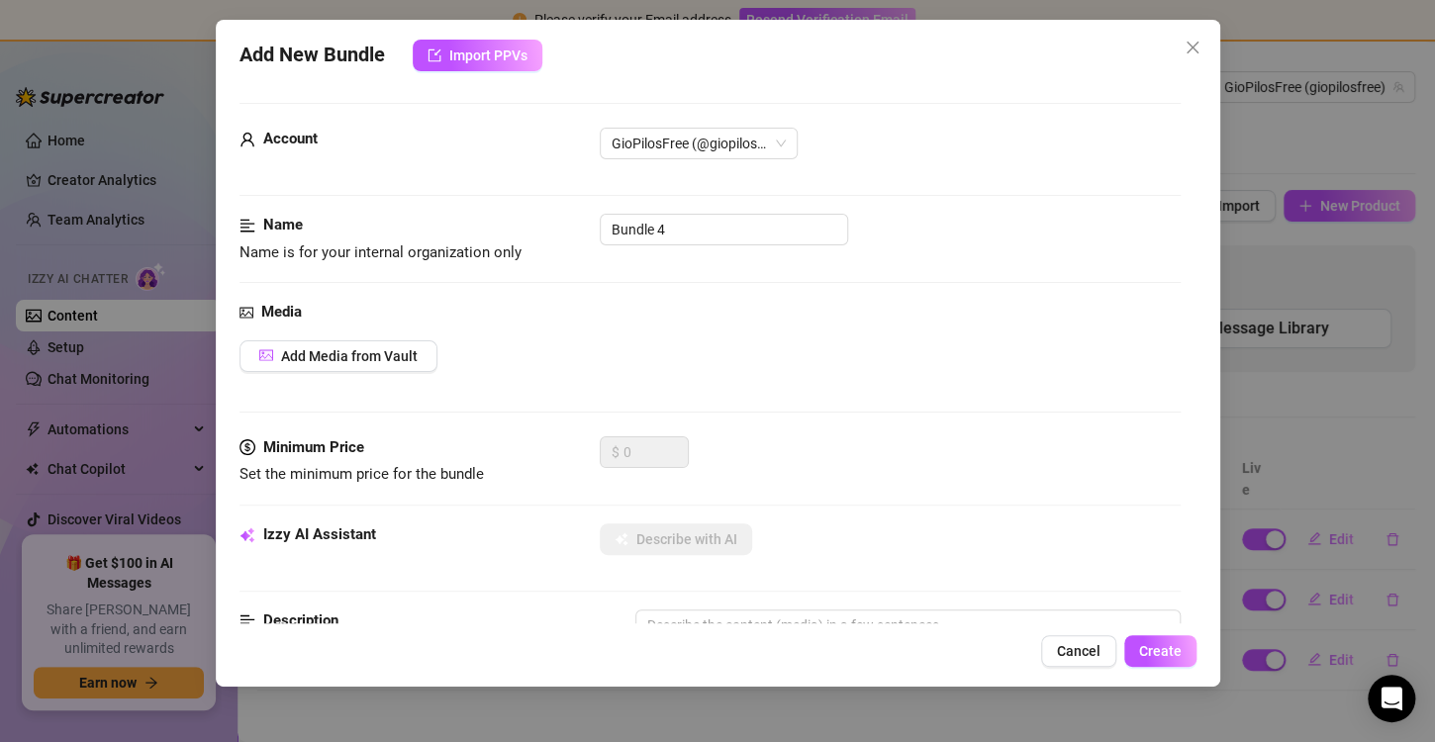
click at [1355, 198] on div "Add New Bundle Import PPVs Account GioPilosFree (@giopilosfree) Name Name is fo…" at bounding box center [717, 371] width 1435 height 742
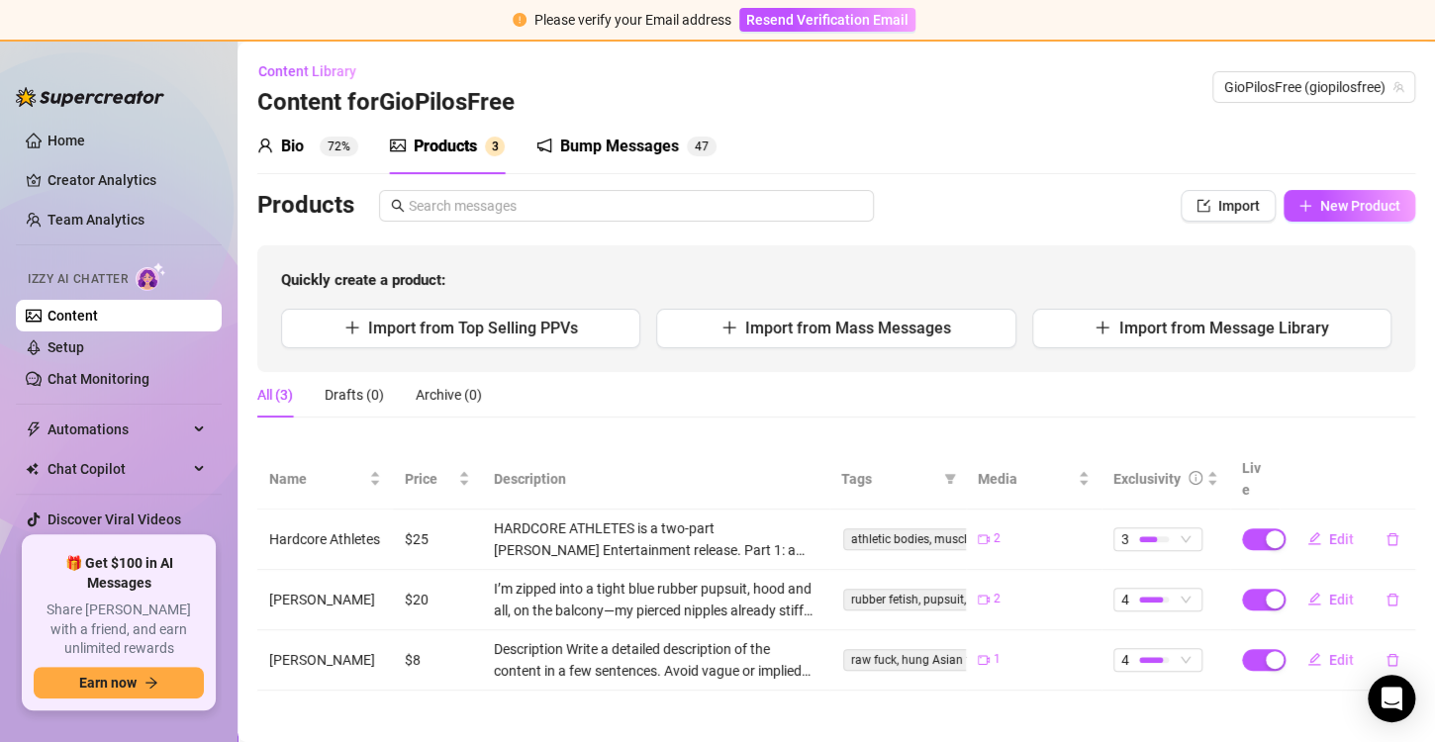
click at [1355, 198] on span "New Product" at bounding box center [1360, 206] width 80 height 16
type textarea "Type your message here..."
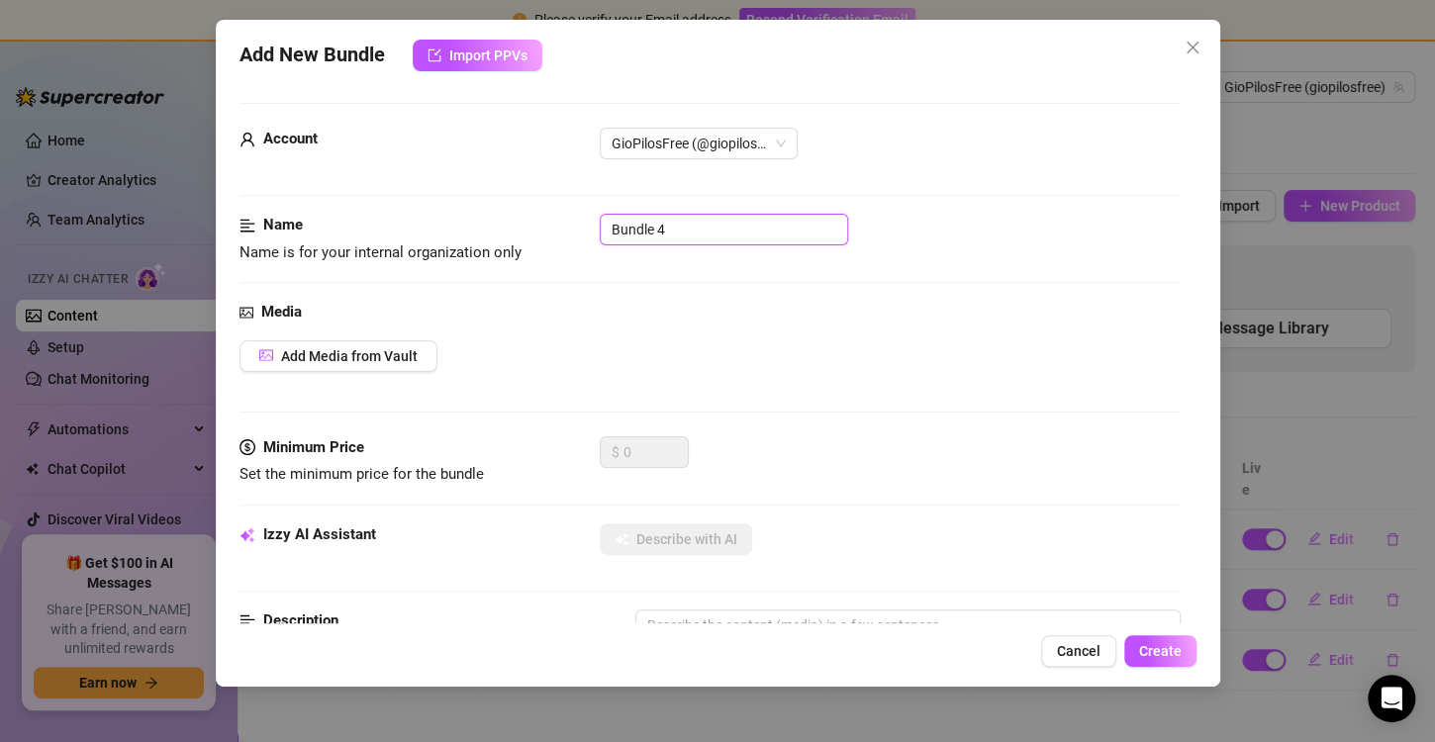
drag, startPoint x: 744, startPoint y: 226, endPoint x: 368, endPoint y: 175, distance: 379.5
type input "Mario + Gio"
click at [395, 337] on div "Media Add Media from Vault" at bounding box center [710, 369] width 941 height 136
click at [387, 362] on span "Add Media from Vault" at bounding box center [349, 356] width 137 height 16
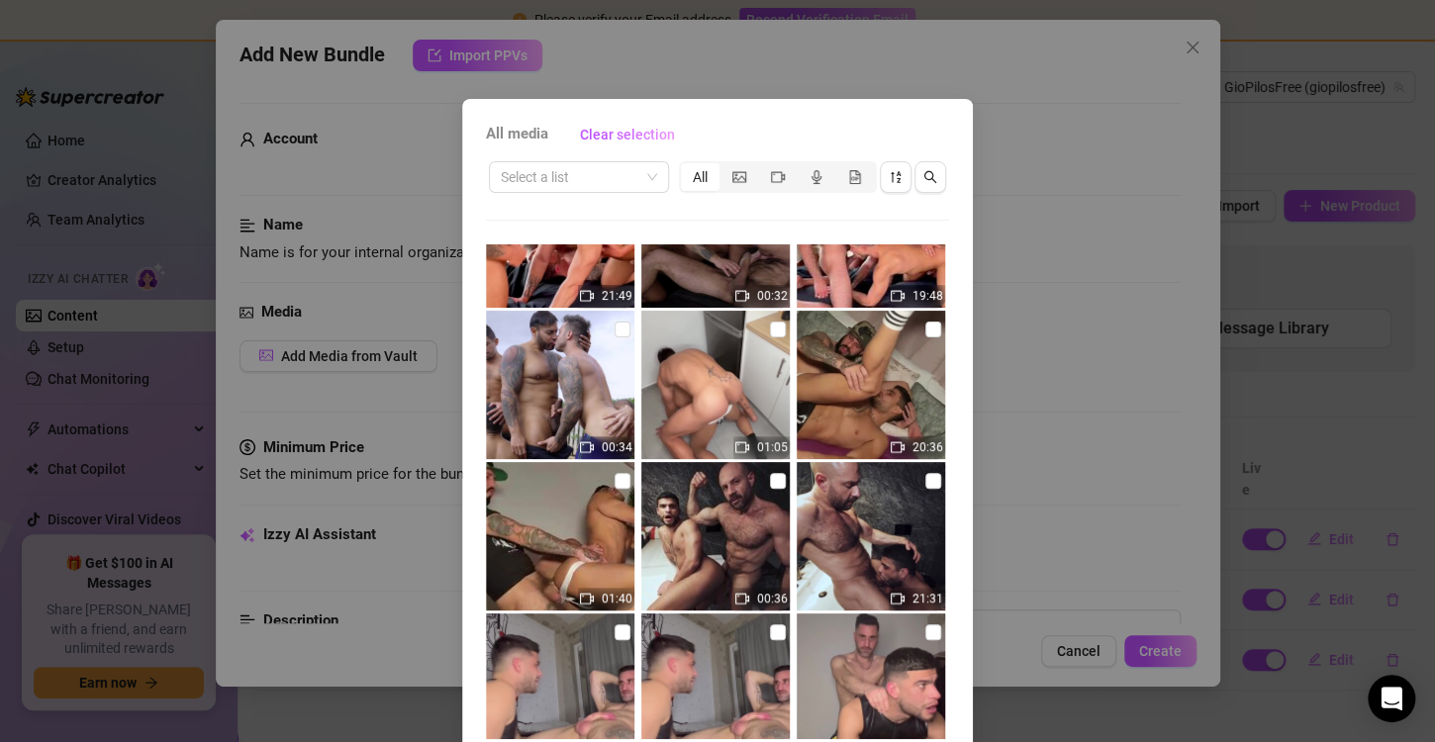
scroll to position [396, 0]
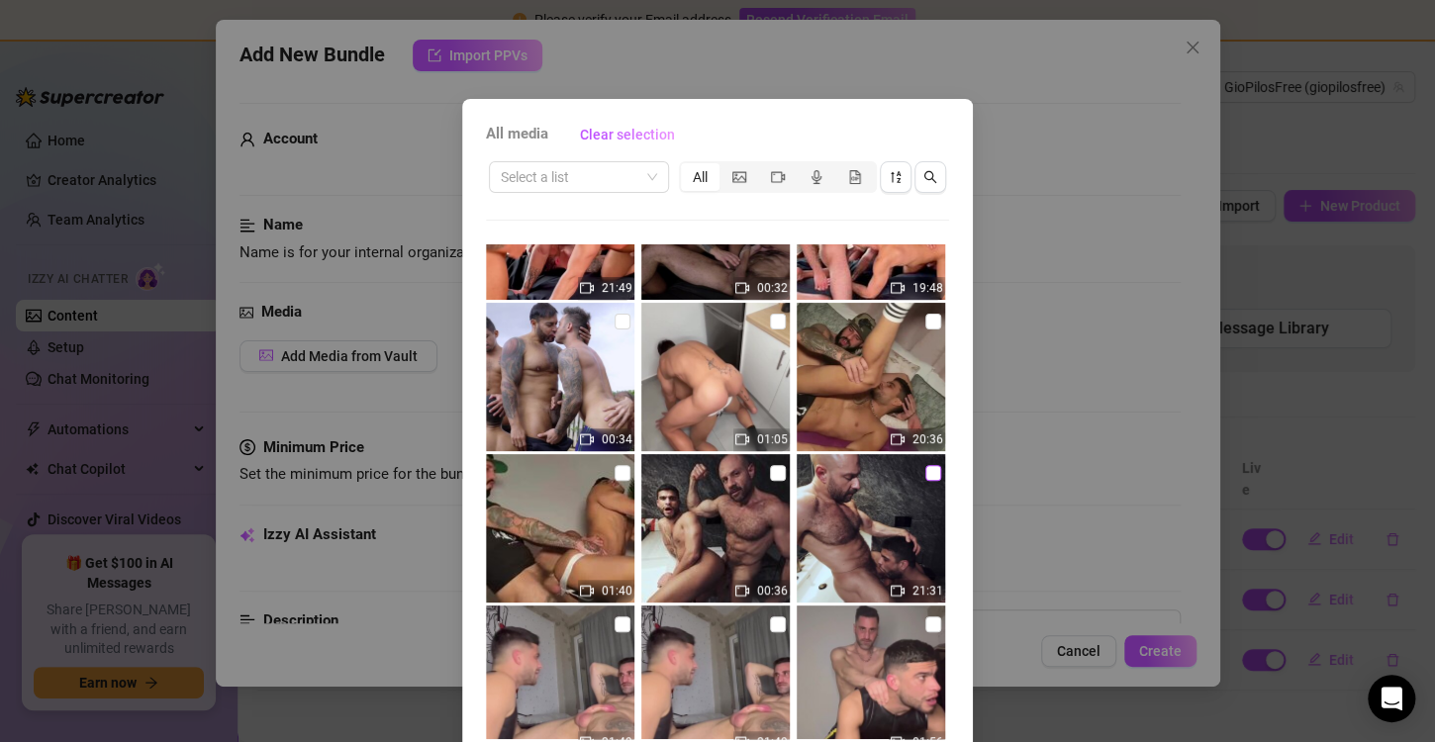
click at [925, 473] on input "checkbox" at bounding box center [933, 473] width 16 height 16
checkbox input "true"
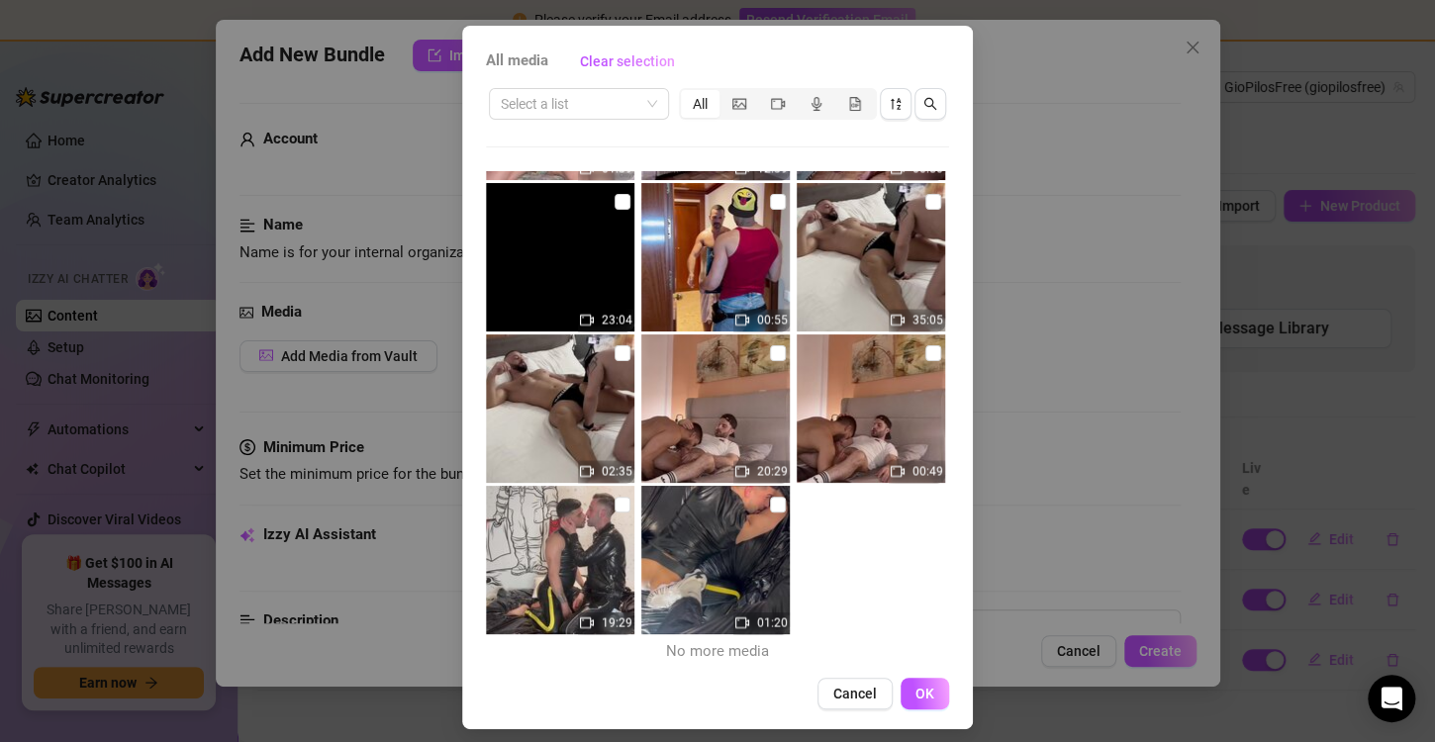
scroll to position [83, 0]
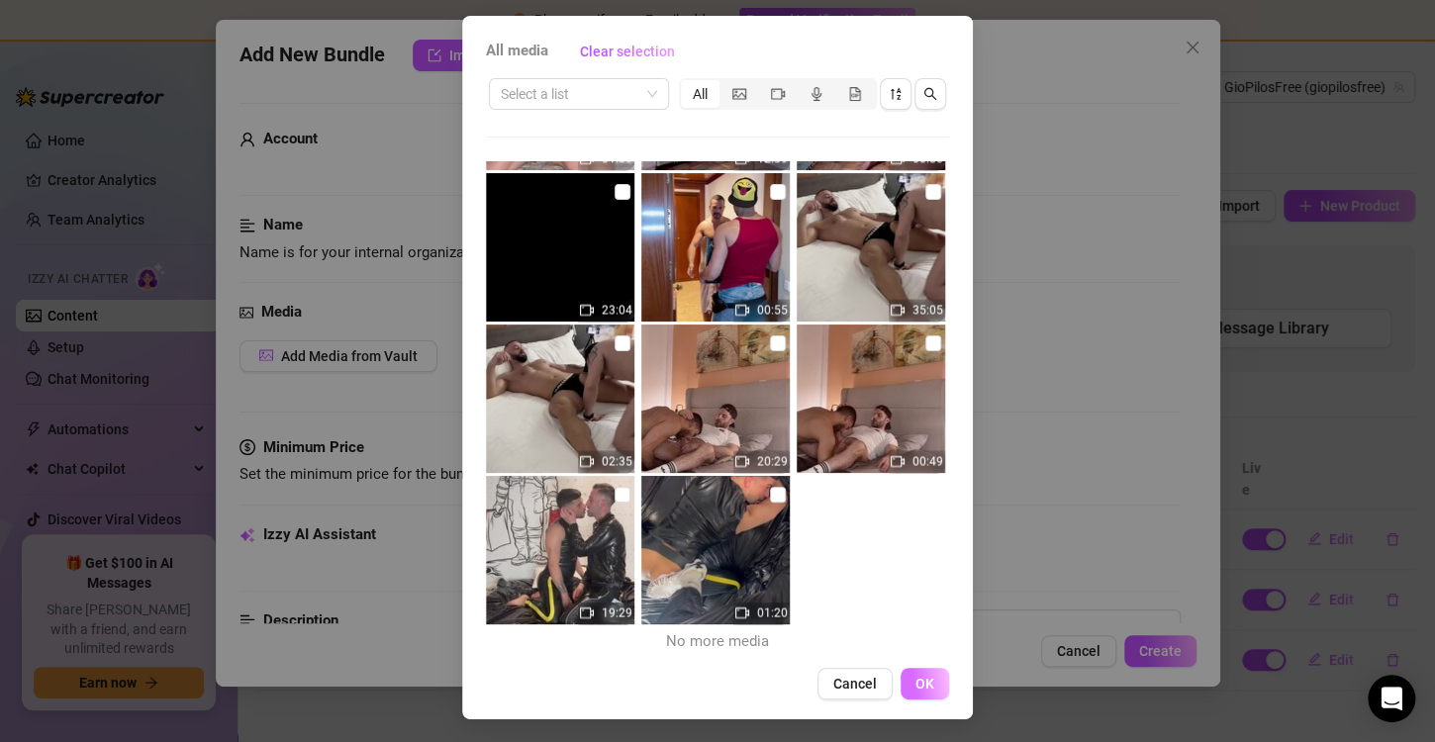
click at [928, 693] on button "OK" at bounding box center [925, 684] width 49 height 32
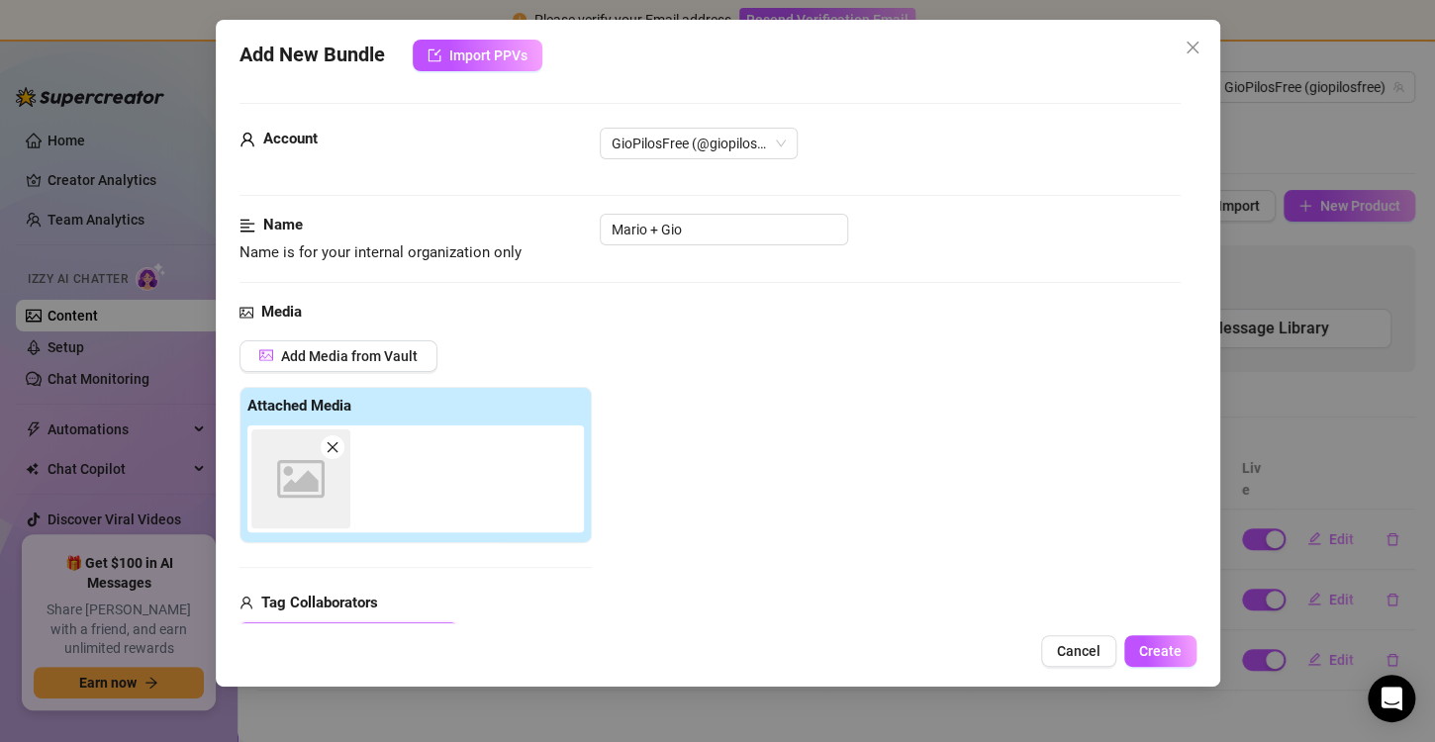
scroll to position [11, 0]
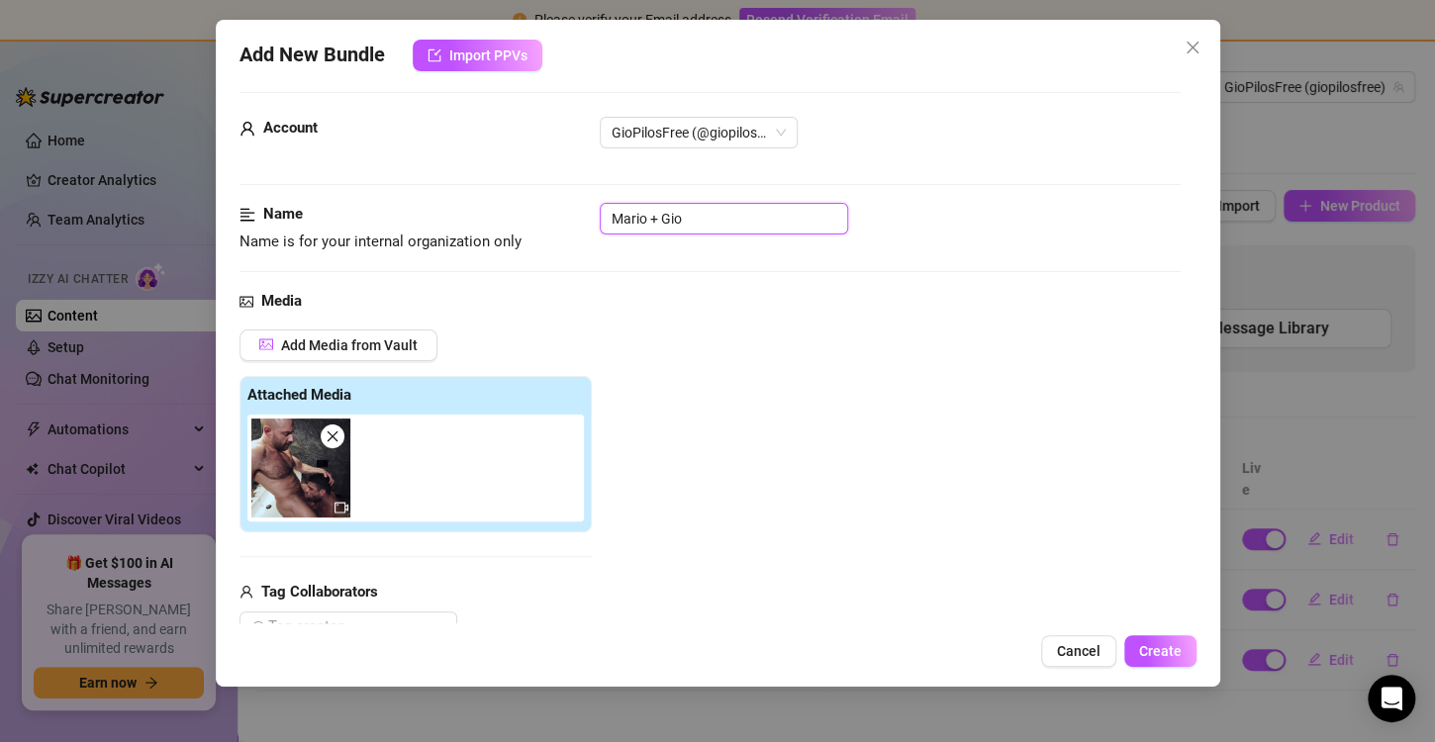
click at [738, 222] on input "Mario + Gio" at bounding box center [724, 219] width 248 height 32
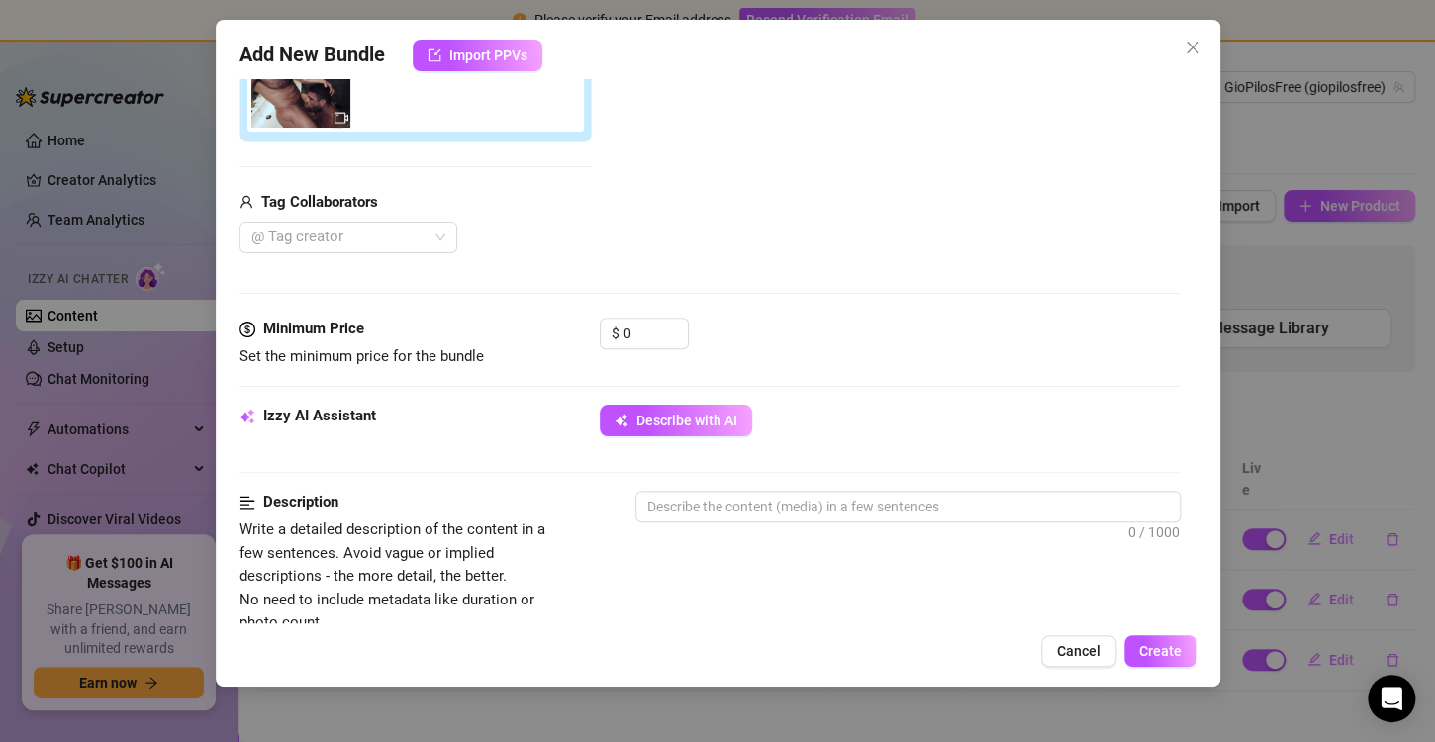
scroll to position [506, 0]
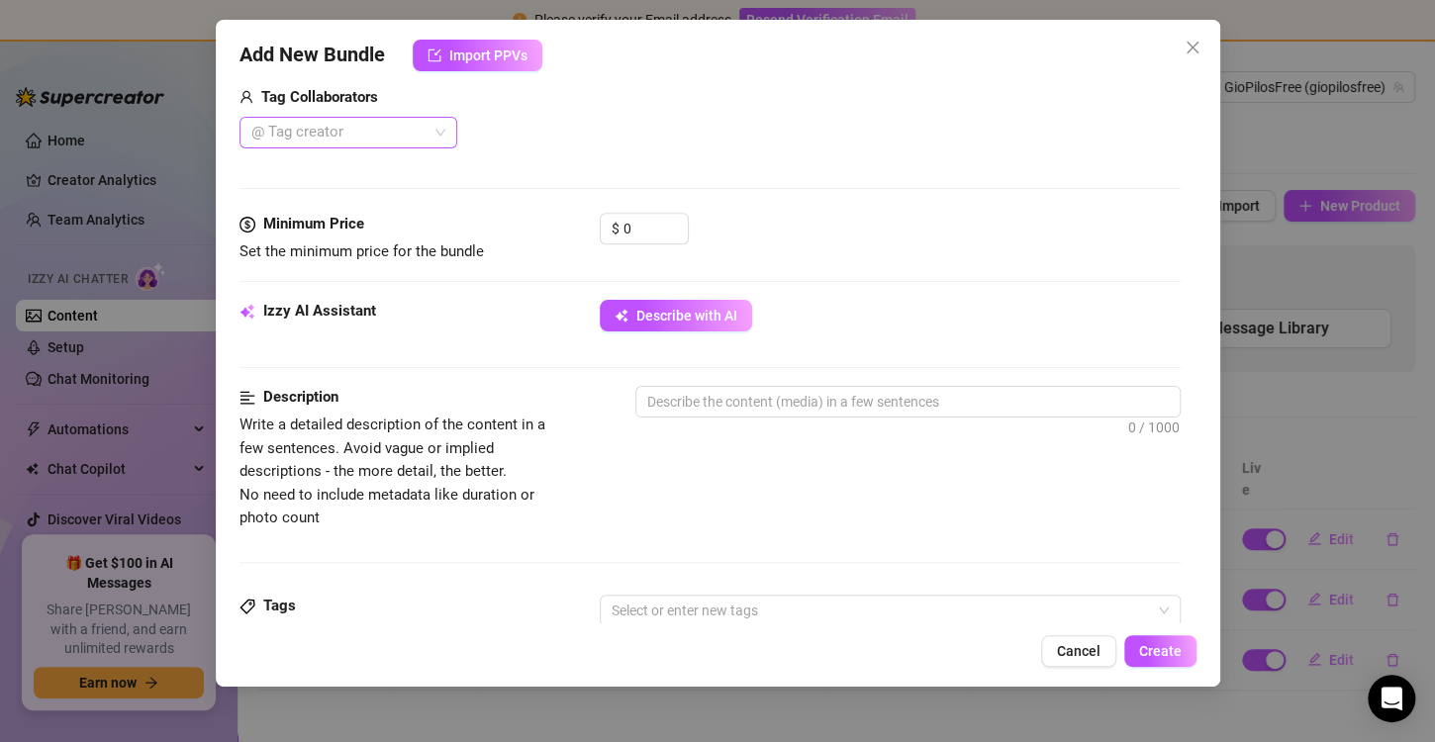
click at [406, 135] on div at bounding box center [337, 133] width 189 height 28
type input "Mario + Gio + timtales"
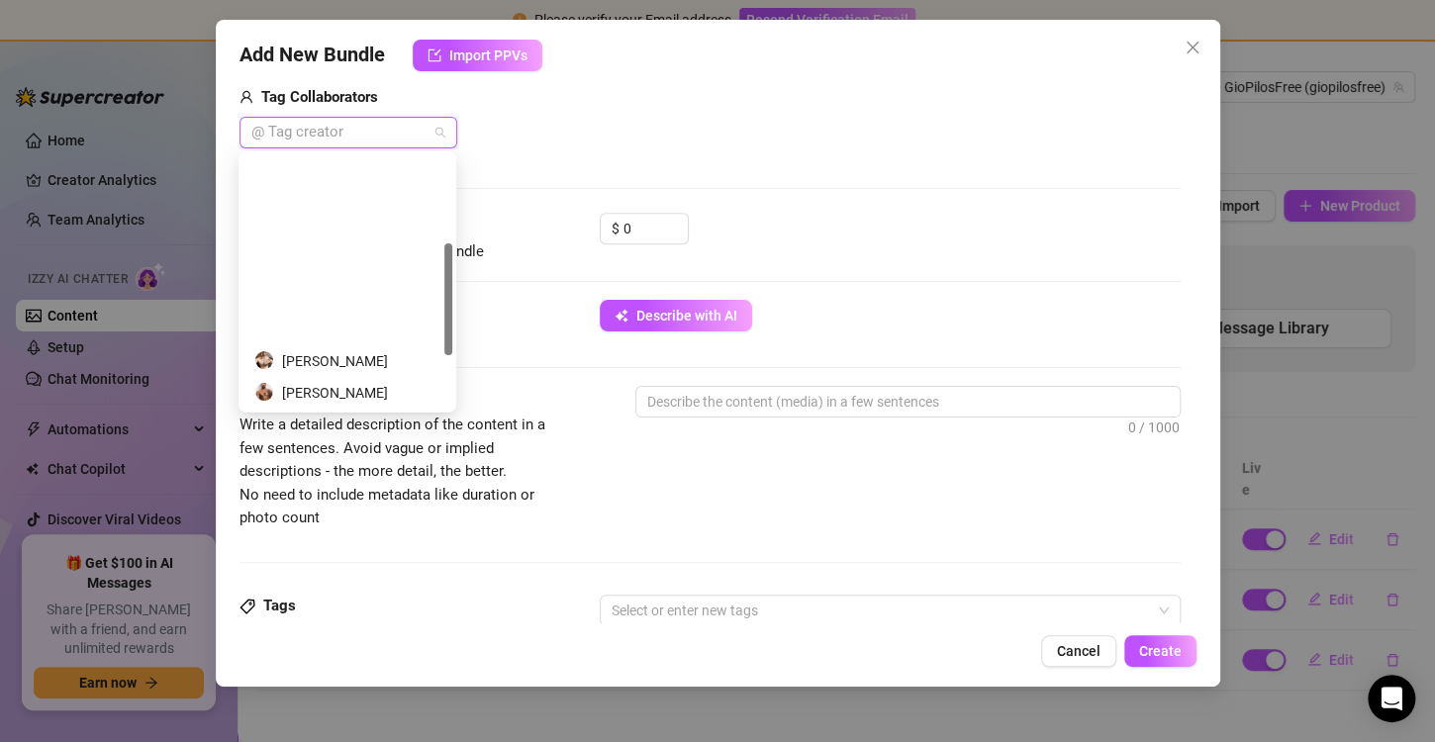
scroll to position [198, 0]
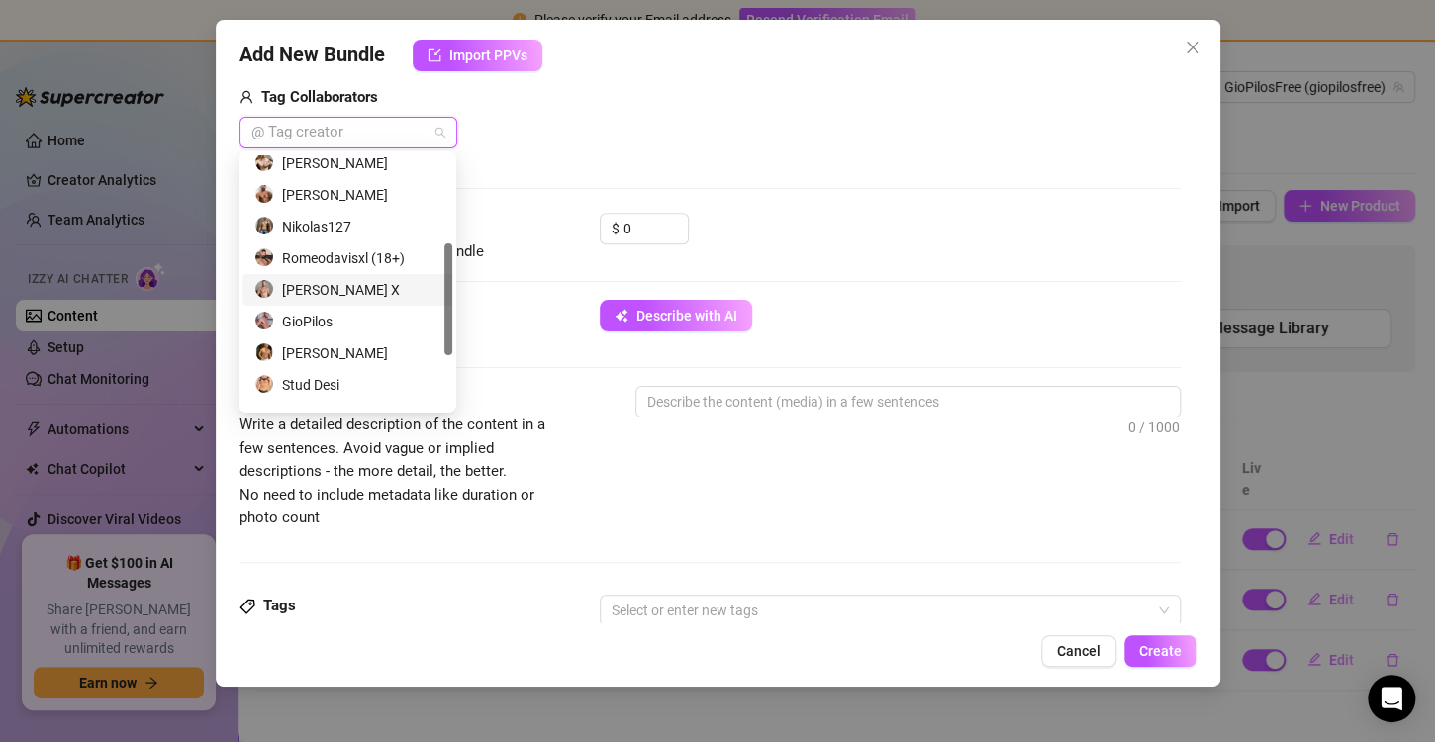
click at [375, 286] on div "[PERSON_NAME] X" at bounding box center [347, 290] width 186 height 22
click at [370, 324] on div "GioPilos" at bounding box center [347, 322] width 186 height 22
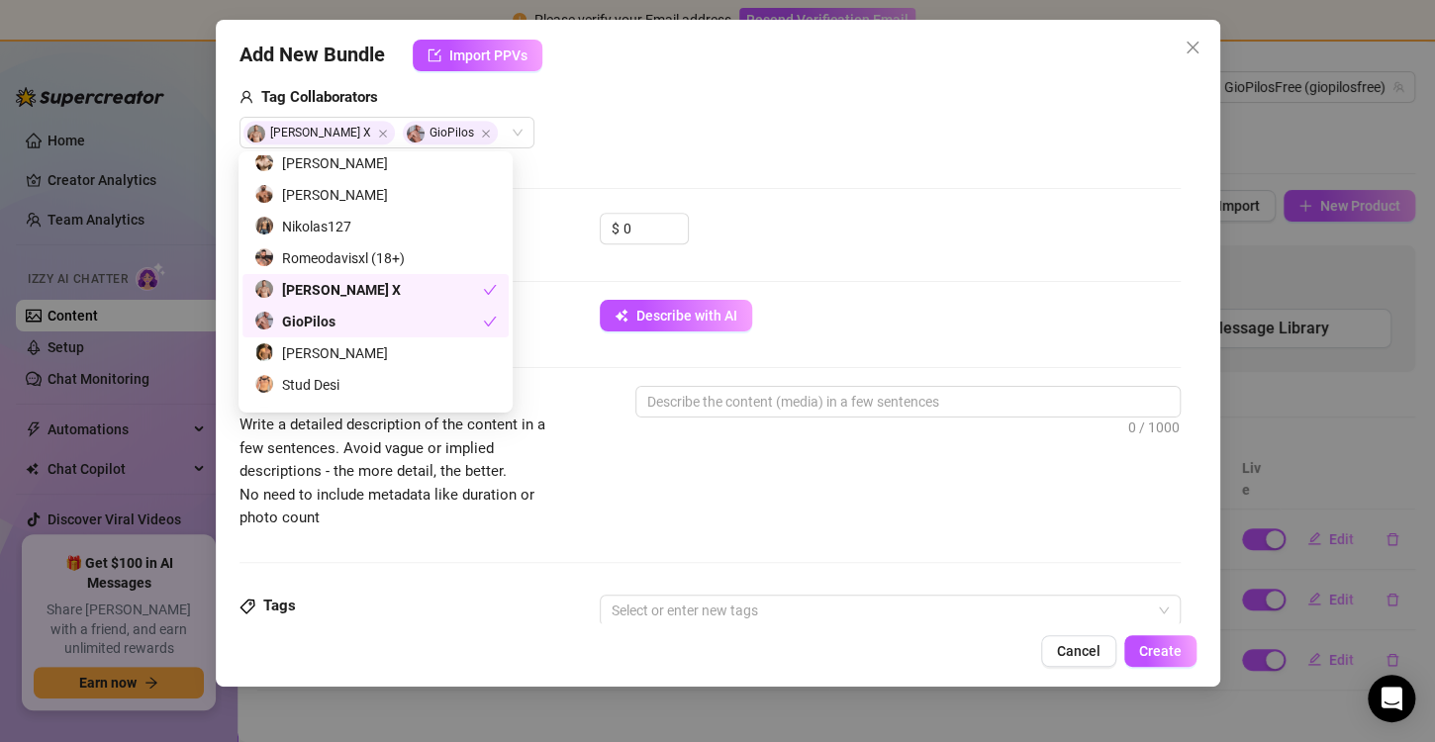
click at [899, 258] on div "$ 0" at bounding box center [890, 237] width 581 height 49
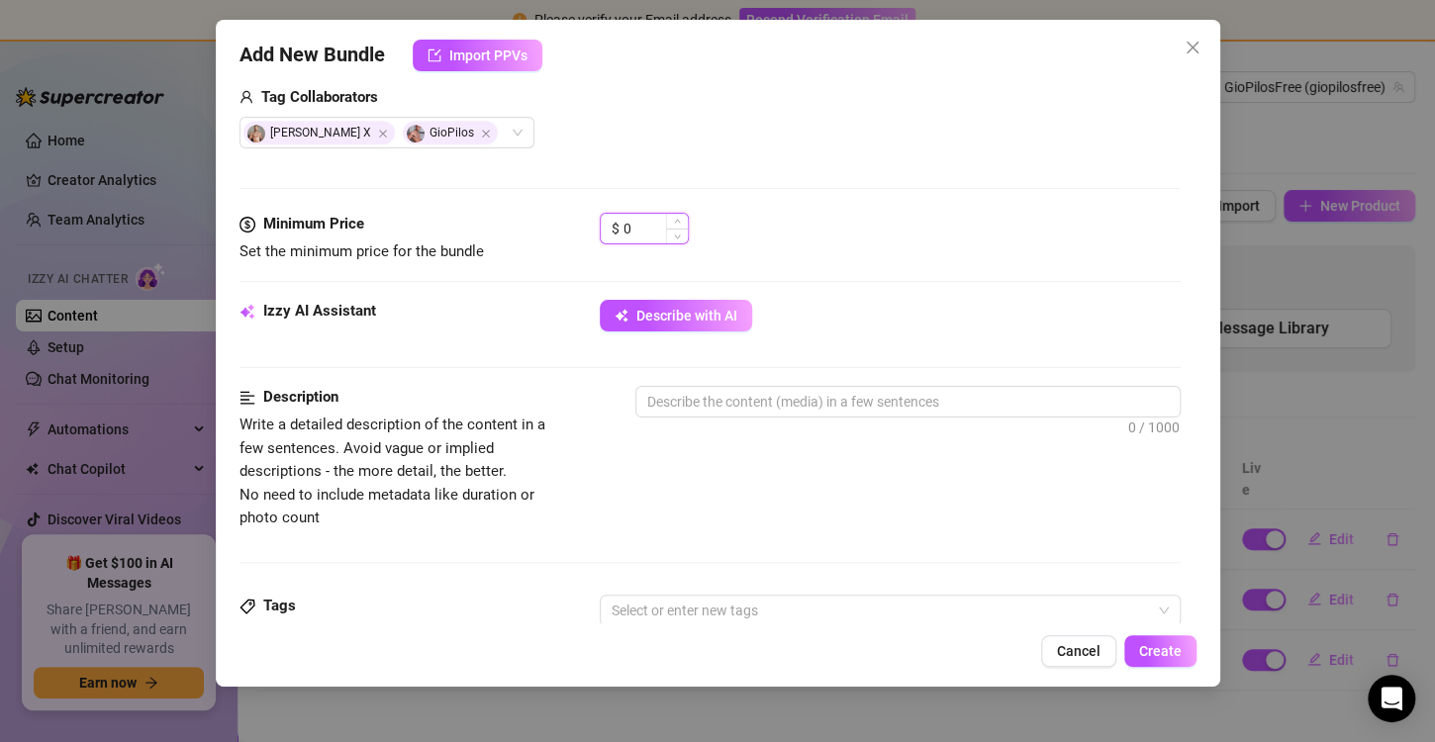
click at [649, 232] on input "0" at bounding box center [656, 229] width 64 height 30
click at [682, 222] on span "Increase Value" at bounding box center [677, 223] width 22 height 18
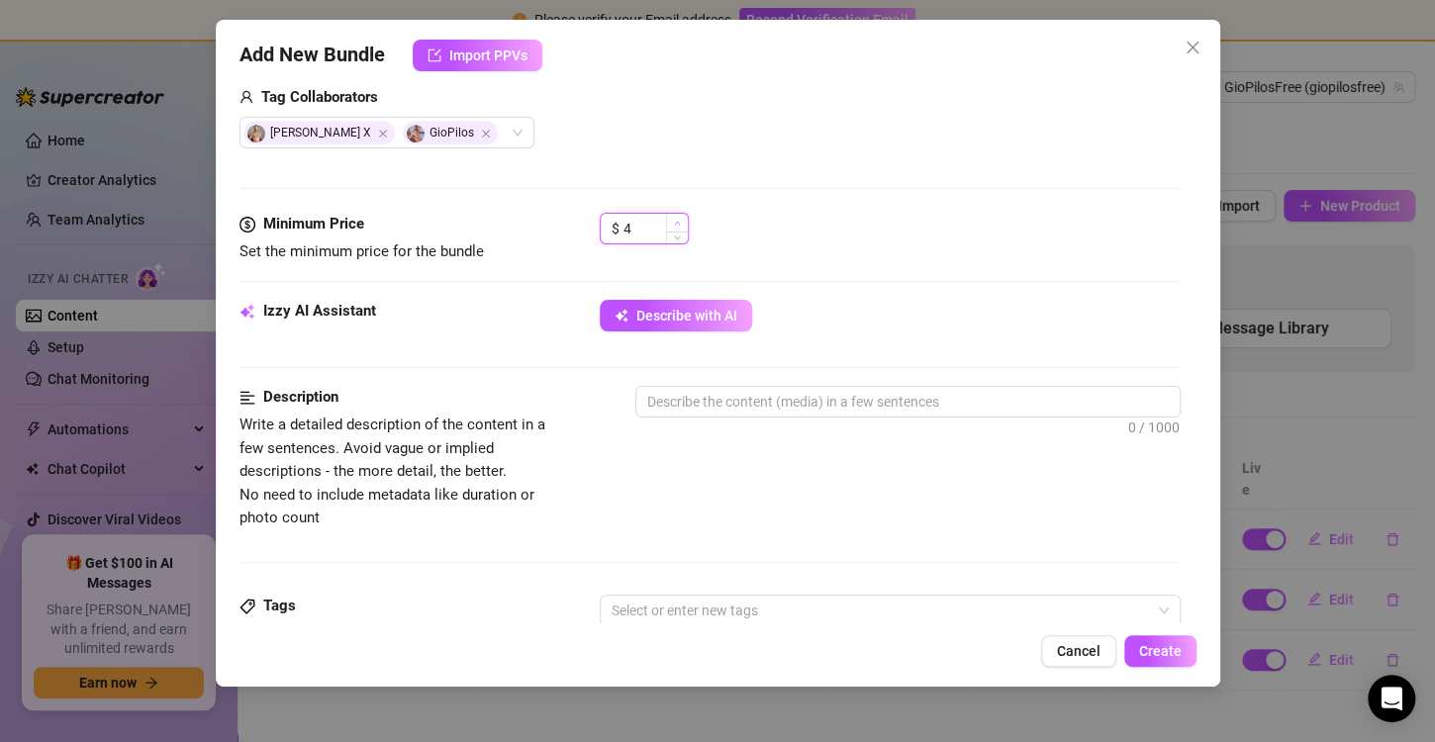
click at [682, 222] on span "Increase Value" at bounding box center [677, 223] width 22 height 18
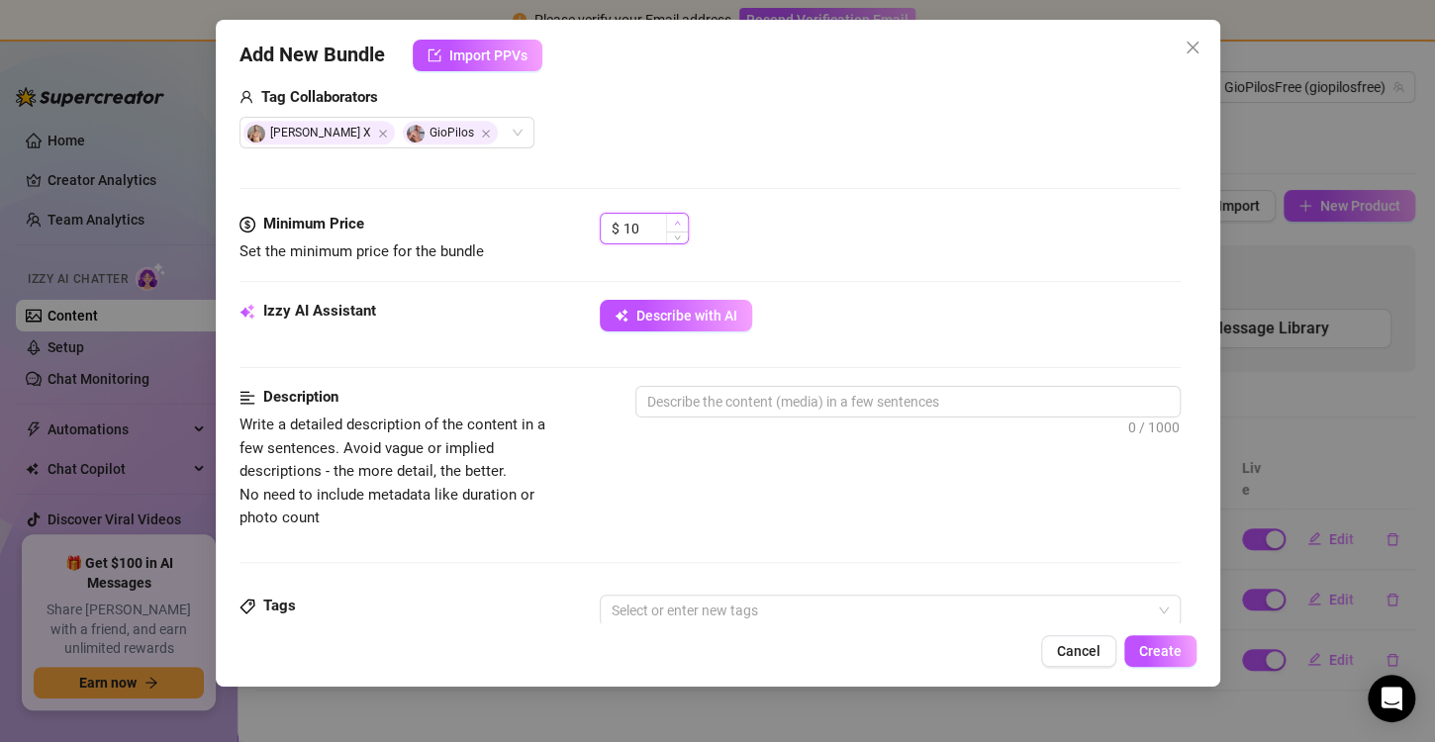
click at [682, 222] on span "Increase Value" at bounding box center [677, 223] width 22 height 18
type input "10"
click at [676, 240] on span "Decrease Value" at bounding box center [677, 235] width 22 height 18
click at [693, 308] on span "Describe with AI" at bounding box center [686, 316] width 101 height 16
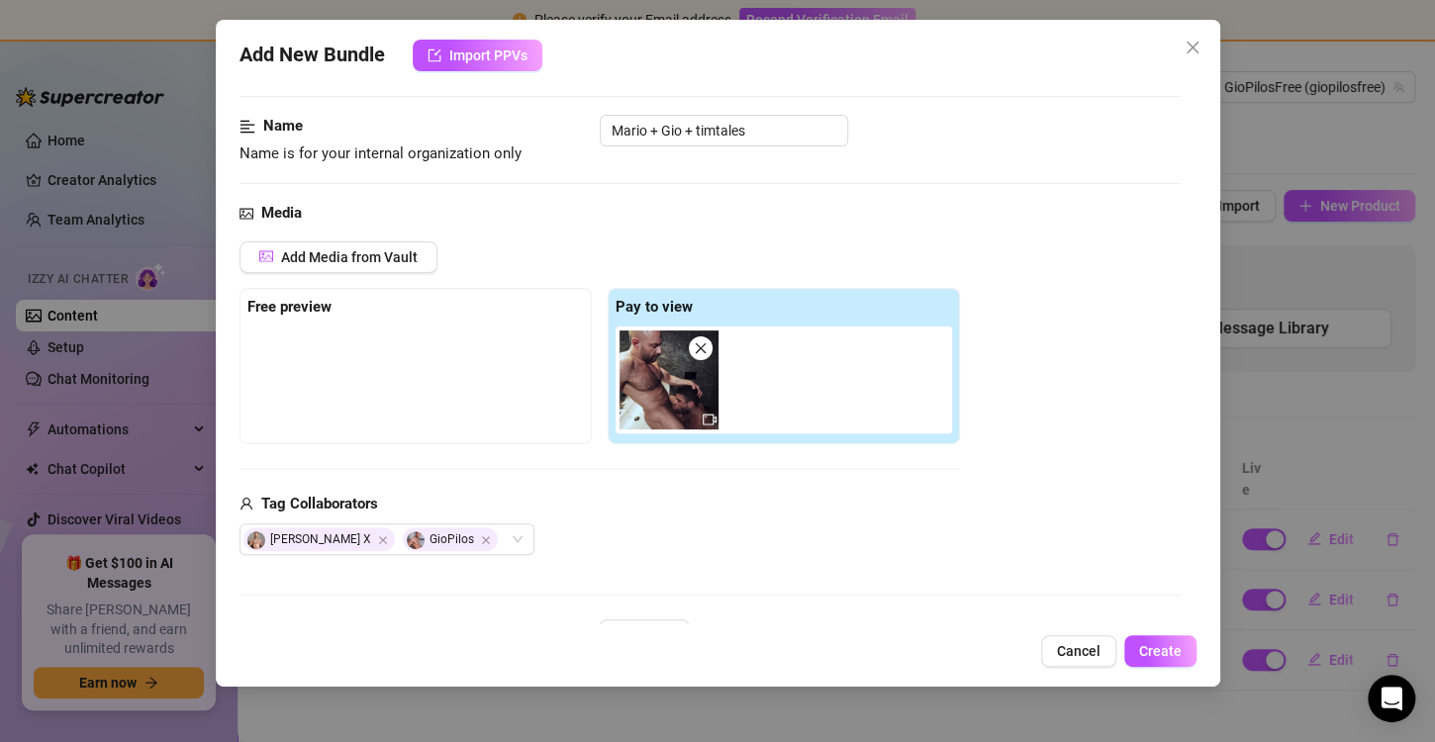
scroll to position [594, 0]
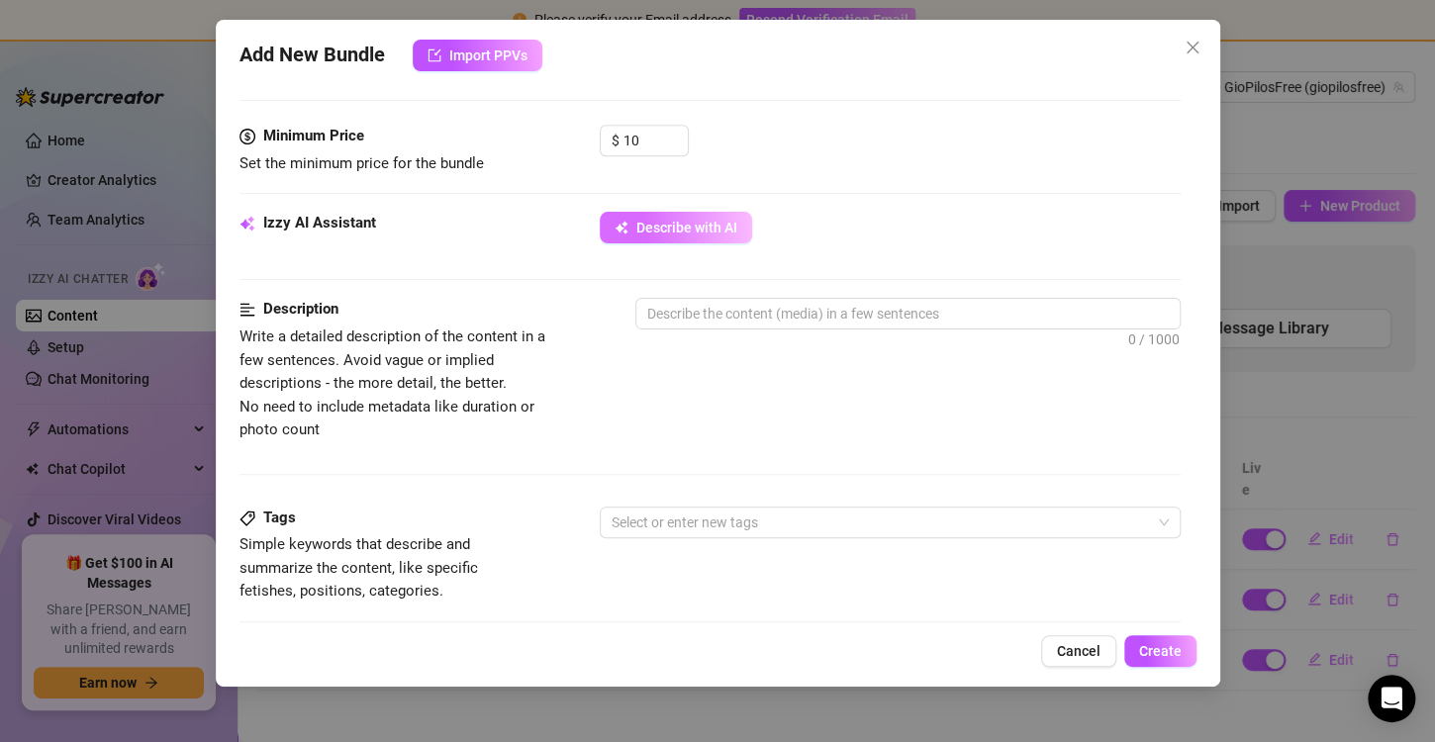
click at [708, 236] on button "Describe with AI" at bounding box center [676, 228] width 152 height 32
click at [1185, 45] on icon "close" at bounding box center [1193, 48] width 16 height 16
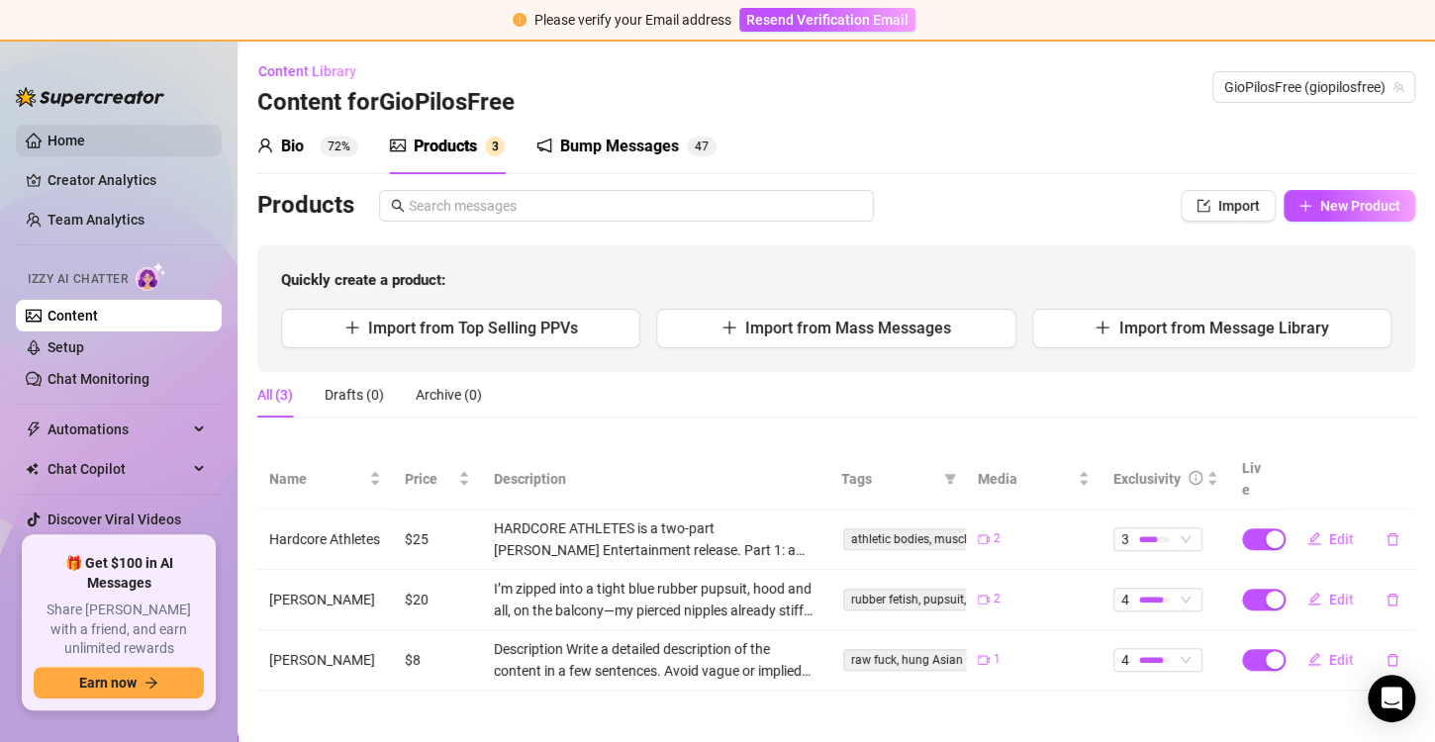
click at [85, 135] on link "Home" at bounding box center [67, 141] width 38 height 16
